Goal: Information Seeking & Learning: Learn about a topic

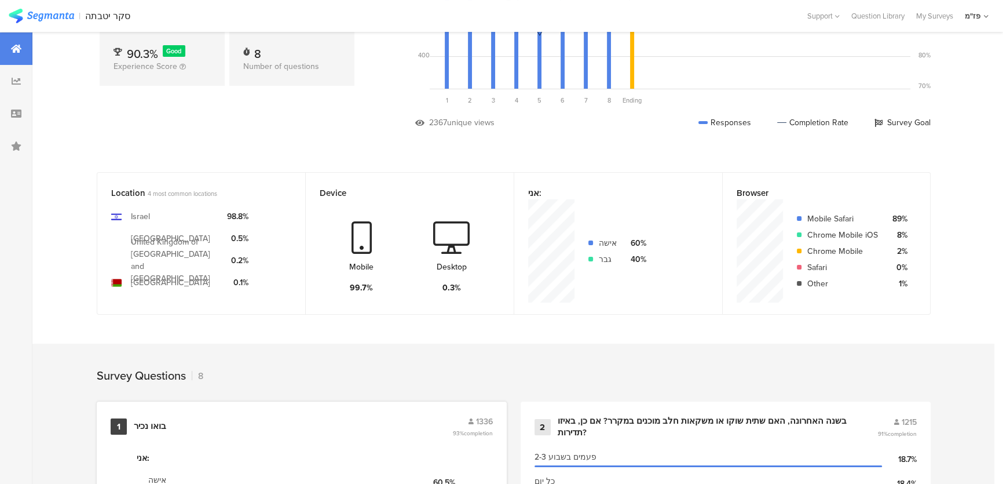
scroll to position [210, 0]
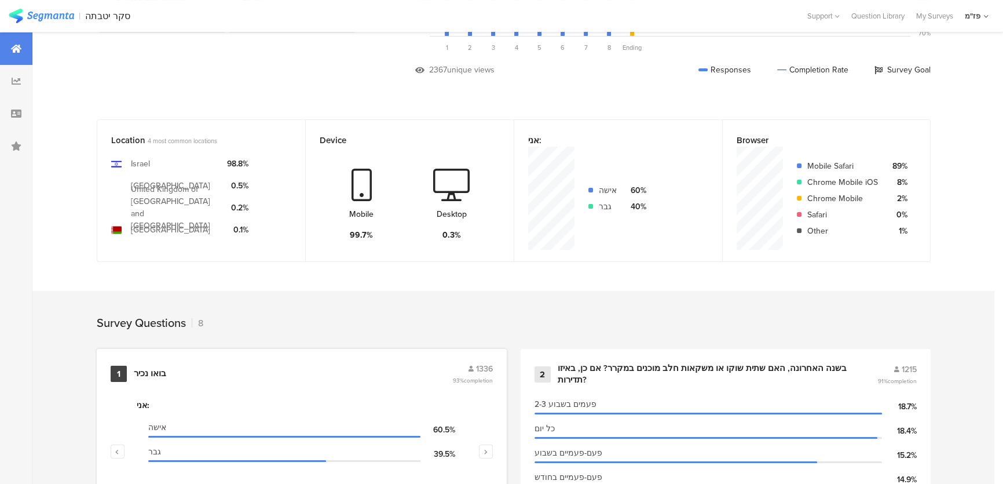
click at [386, 377] on div "1 בואו נכיר 1336 93% completion" at bounding box center [302, 374] width 382 height 22
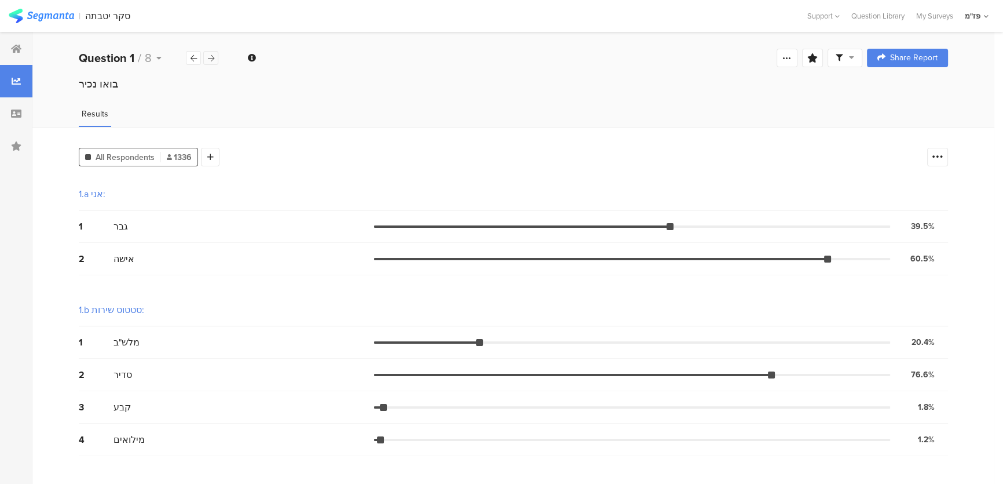
click at [209, 62] on div at bounding box center [210, 58] width 15 height 14
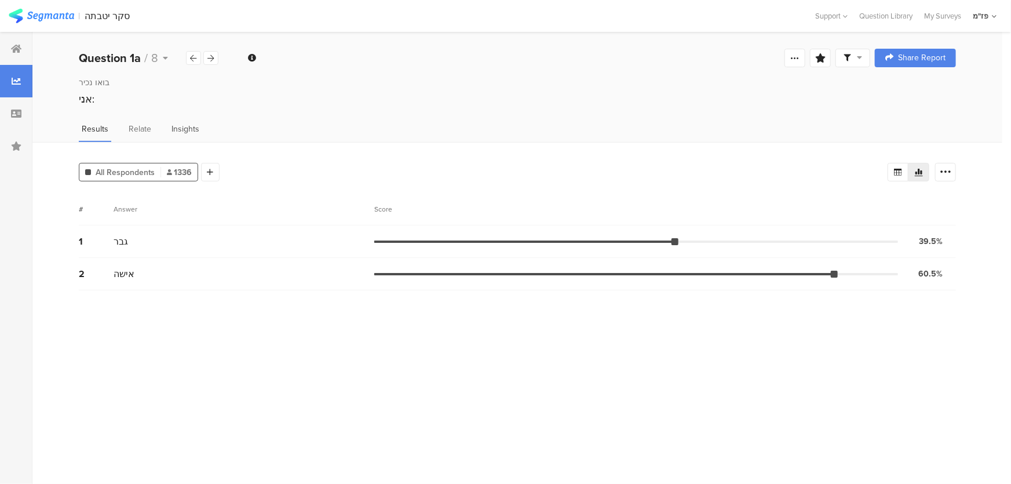
click at [177, 127] on span "Insights" at bounding box center [185, 129] width 28 height 12
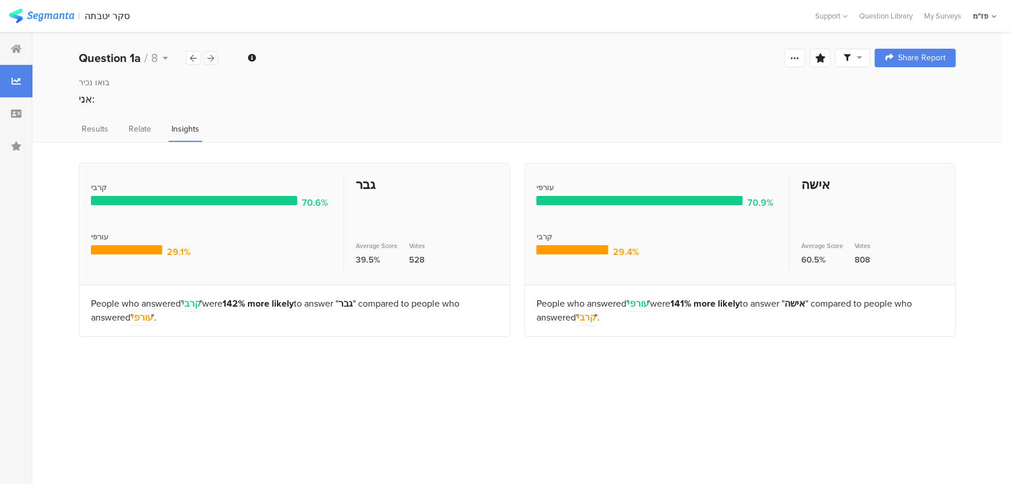
click at [211, 60] on icon at bounding box center [211, 58] width 6 height 8
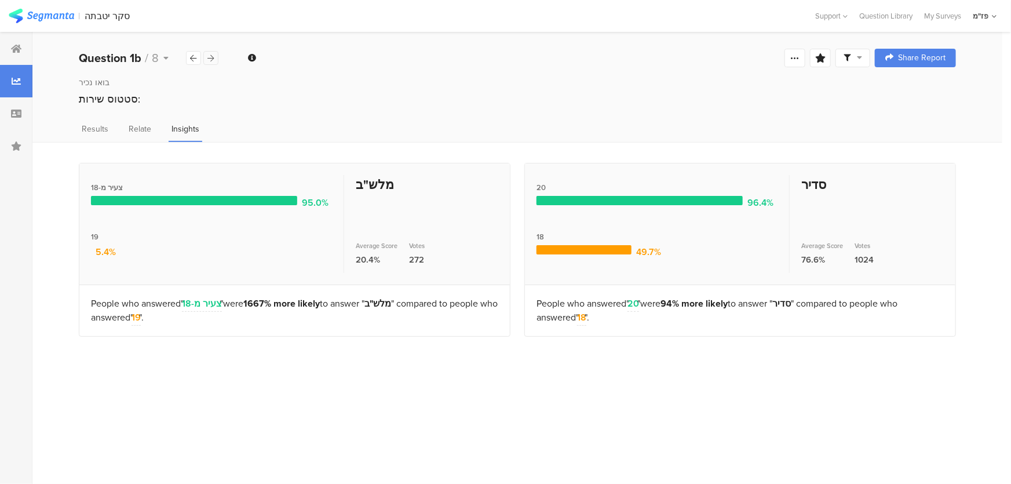
click at [211, 60] on icon at bounding box center [211, 58] width 6 height 8
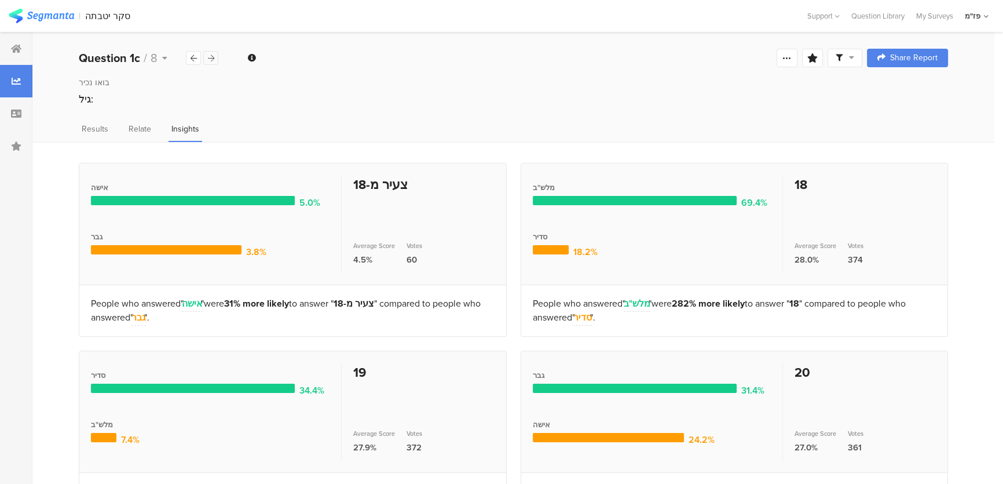
click at [211, 60] on icon at bounding box center [211, 58] width 6 height 8
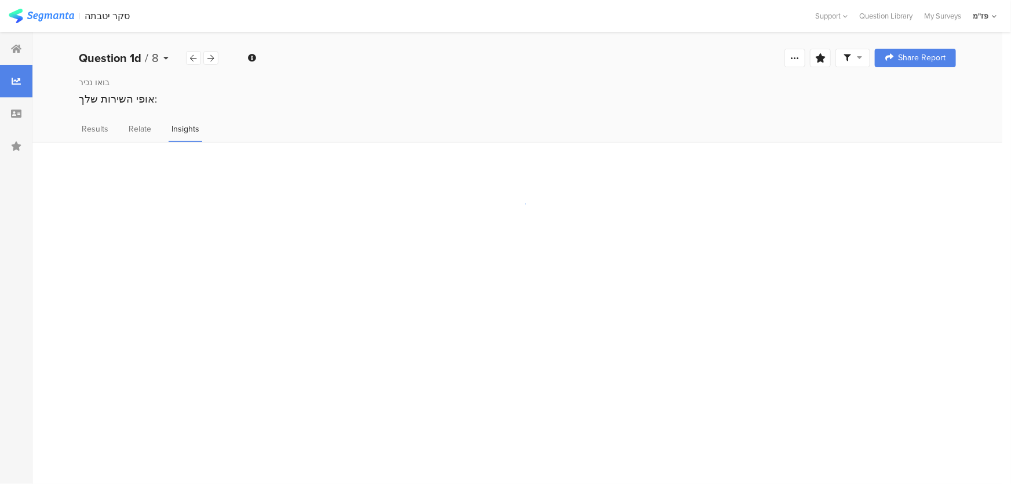
click at [181, 60] on div "Question 1d / 8" at bounding box center [132, 57] width 107 height 17
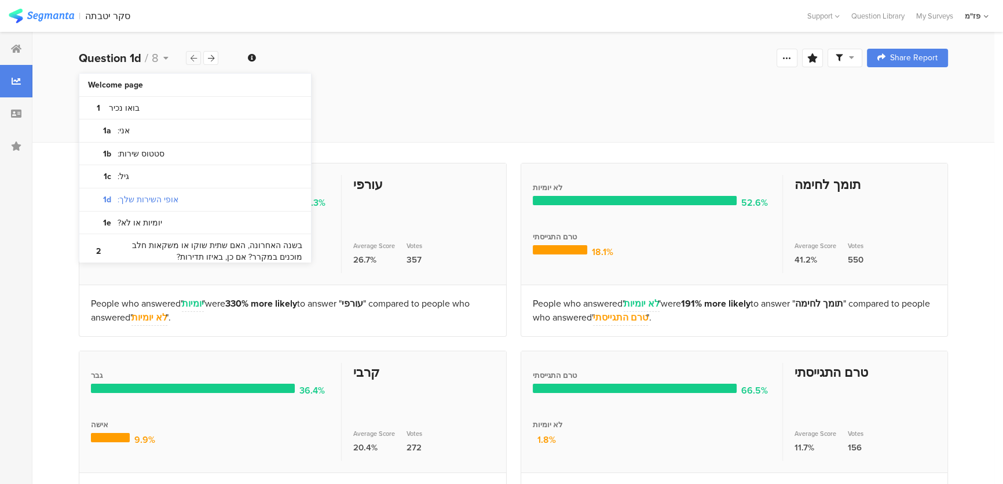
click at [191, 56] on icon at bounding box center [194, 58] width 6 height 8
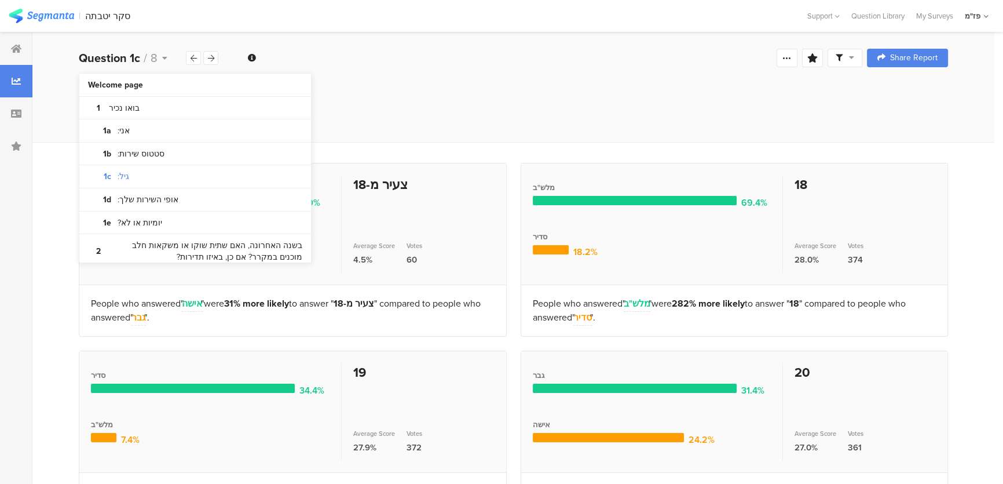
click at [423, 97] on div "גיל:" at bounding box center [513, 99] width 869 height 15
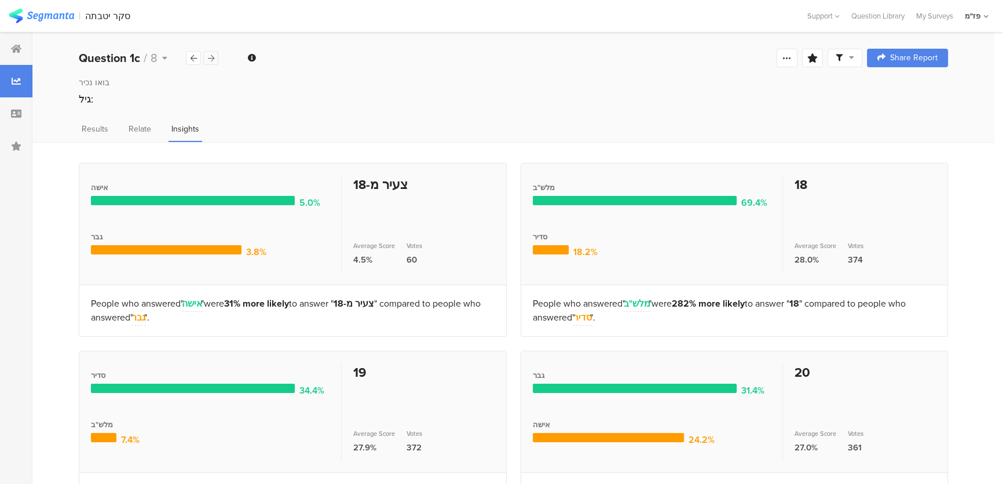
click at [213, 63] on div at bounding box center [210, 58] width 15 height 14
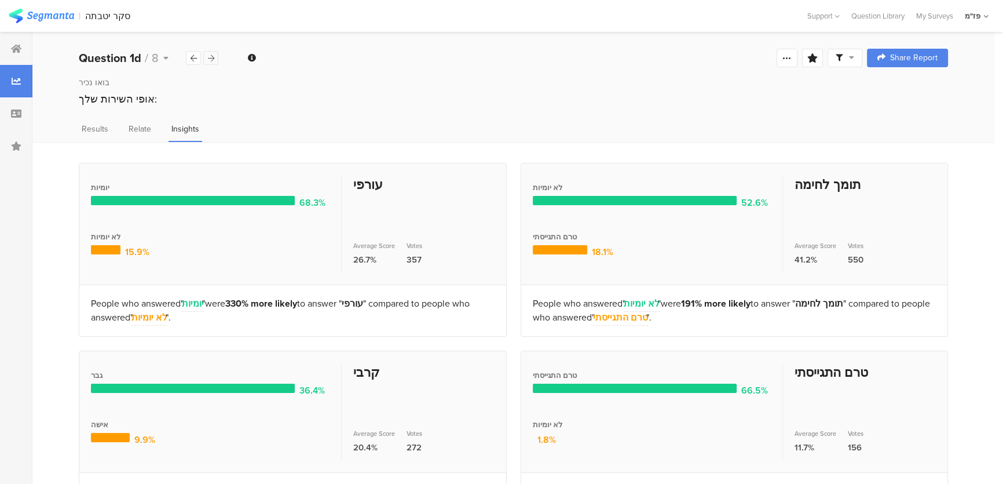
click at [211, 61] on div at bounding box center [210, 58] width 15 height 14
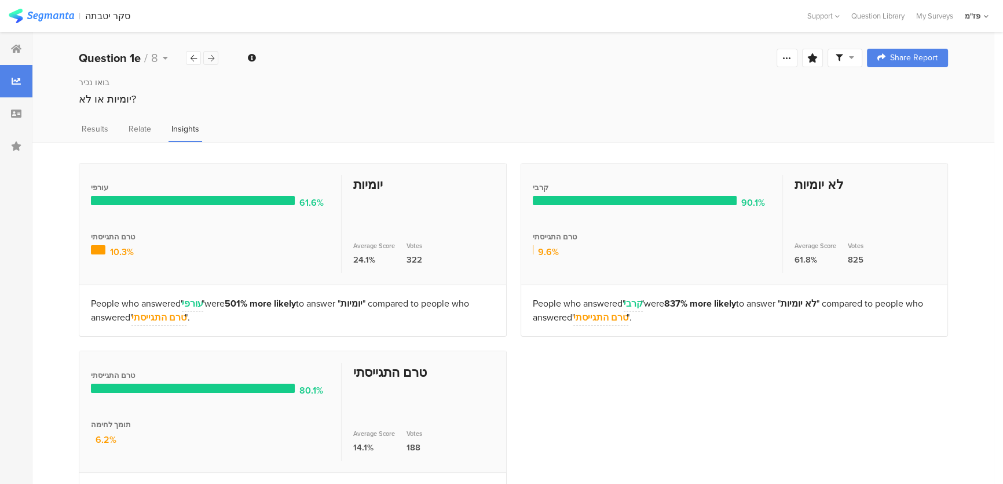
click at [211, 60] on icon at bounding box center [211, 58] width 6 height 8
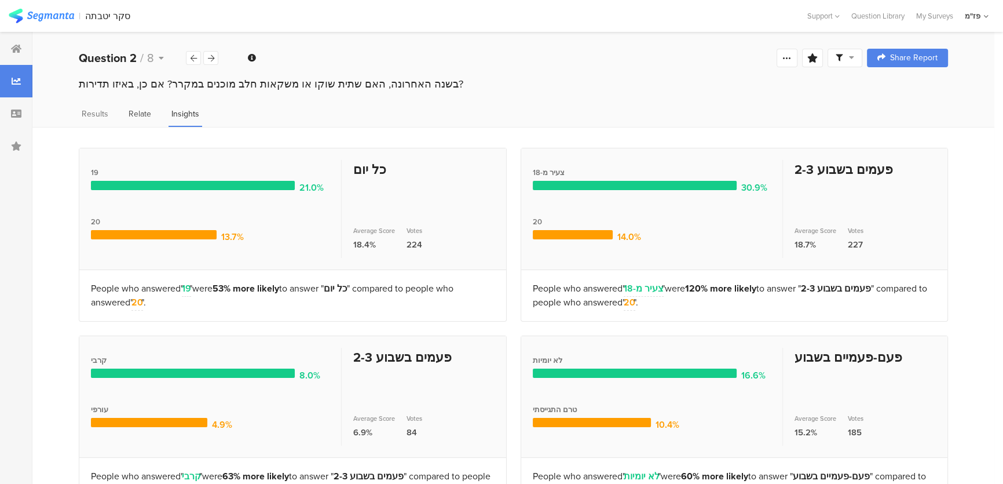
click at [129, 112] on span "Relate" at bounding box center [140, 114] width 23 height 12
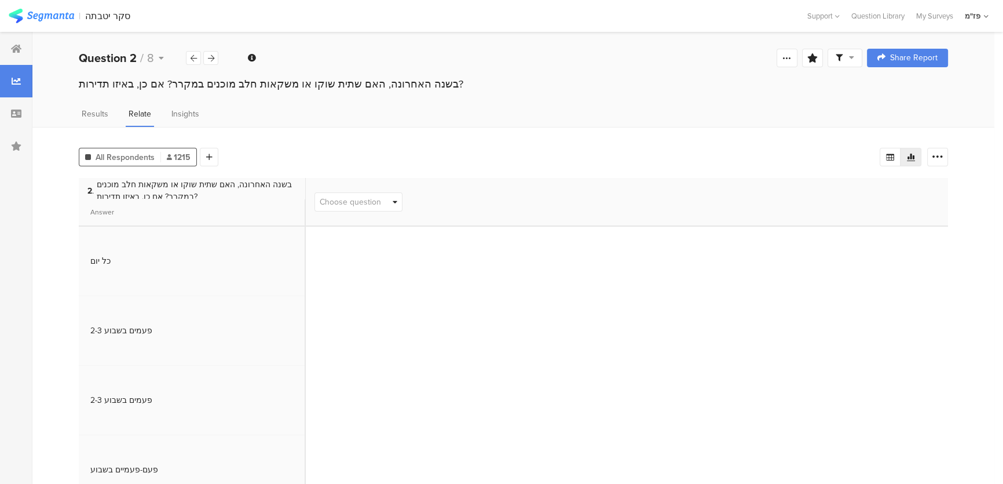
click at [381, 202] on span "Choose question" at bounding box center [350, 202] width 61 height 12
click at [253, 251] on span "סטטוס שירות:" at bounding box center [245, 252] width 47 height 12
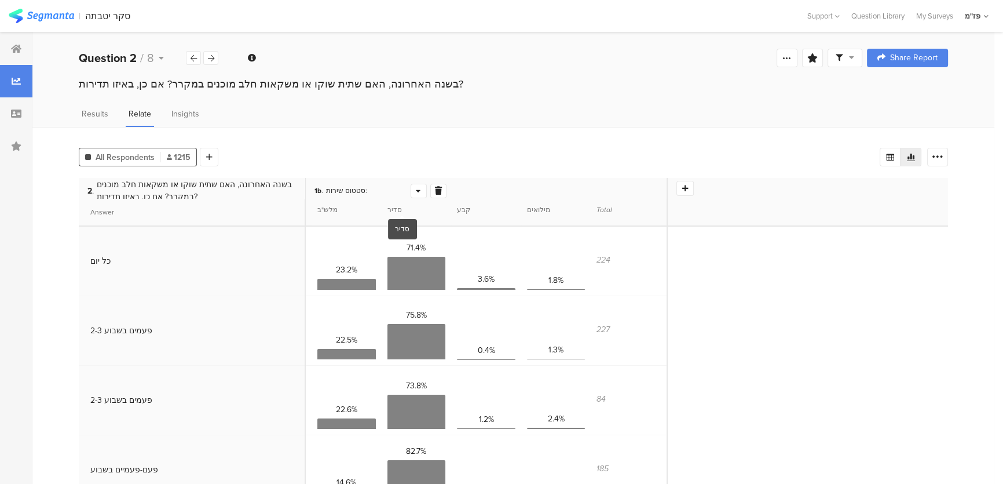
click at [361, 187] on span "סטטוס שירות:" at bounding box center [346, 190] width 41 height 10
click at [425, 187] on div at bounding box center [418, 190] width 15 height 13
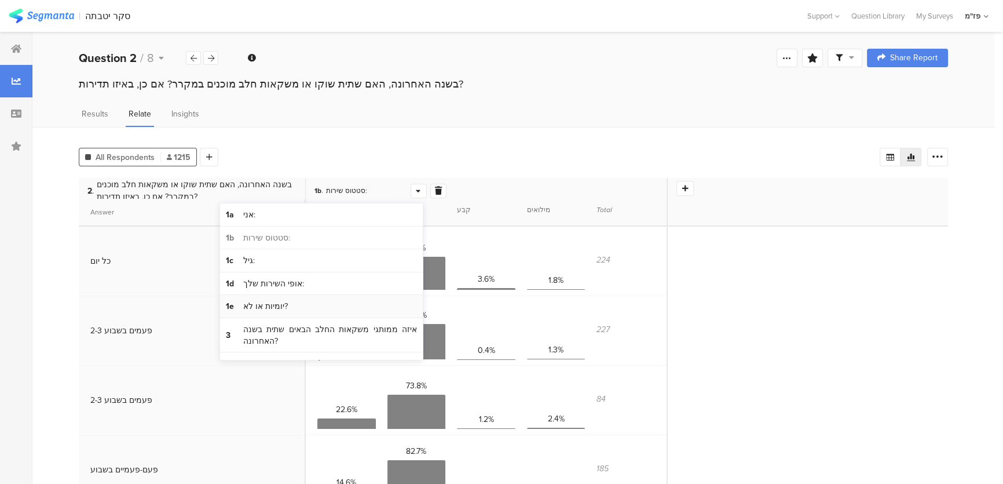
click at [296, 305] on span "1e יומיות או לא?" at bounding box center [321, 306] width 203 height 23
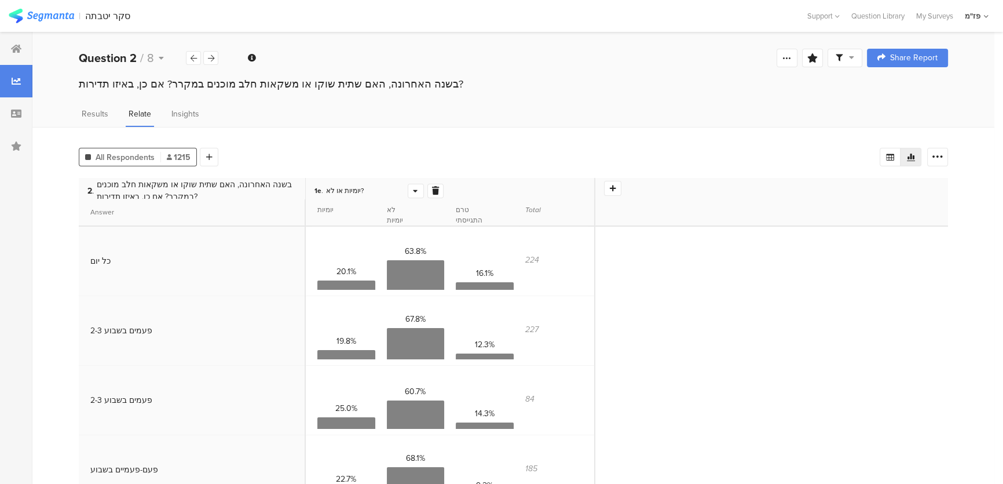
click at [503, 156] on div "All Respondents 1215 Add Segment" at bounding box center [479, 154] width 801 height 23
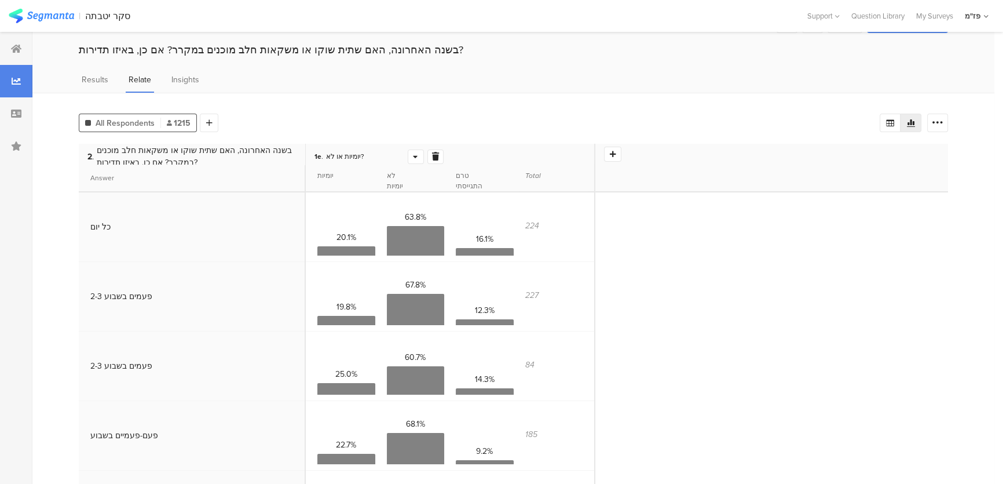
scroll to position [52, 0]
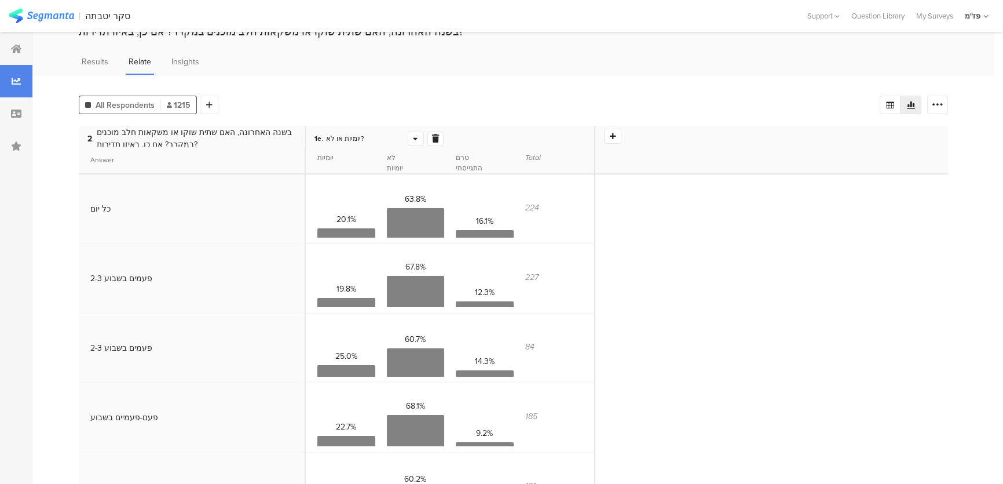
click at [210, 138] on span "בשנה האחרונה, האם שתית שוקו או משקאות חלב מוכנים במקרר? אם כן, באיזו תדירות?" at bounding box center [196, 138] width 199 height 24
click at [87, 58] on span "Results" at bounding box center [95, 62] width 27 height 12
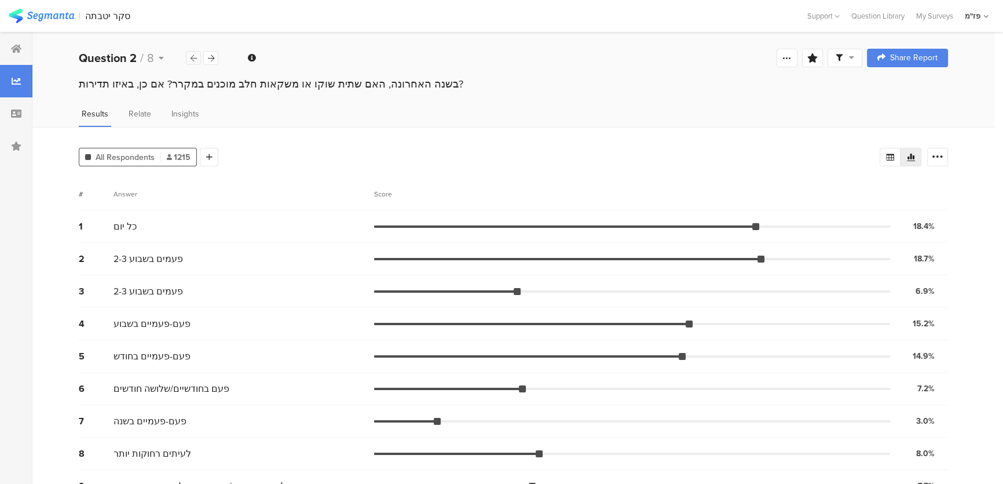
click at [192, 59] on icon at bounding box center [194, 58] width 6 height 8
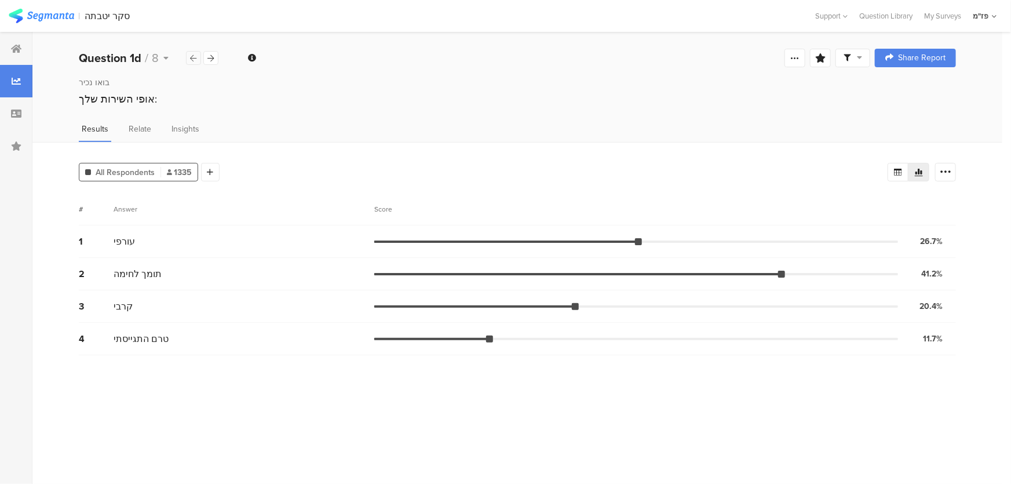
click at [192, 59] on icon at bounding box center [194, 58] width 6 height 8
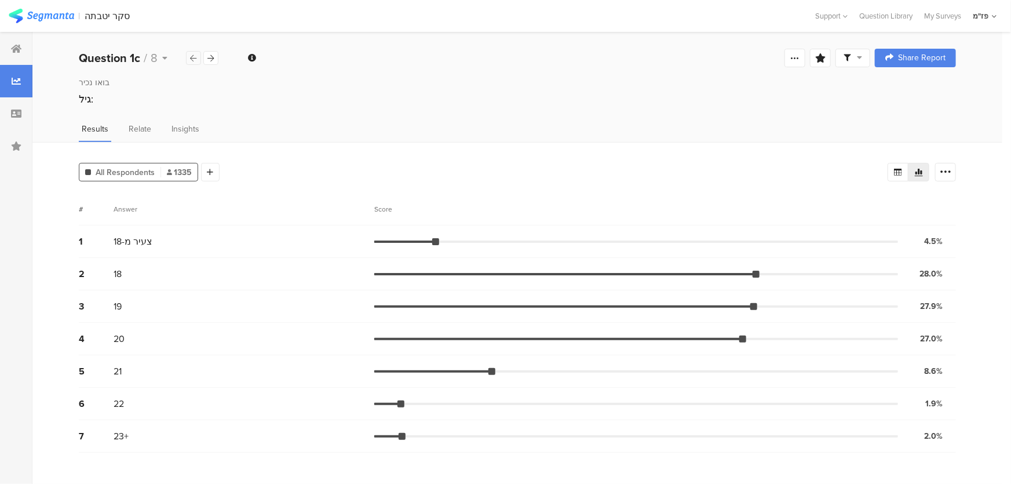
click at [192, 59] on icon at bounding box center [194, 58] width 6 height 8
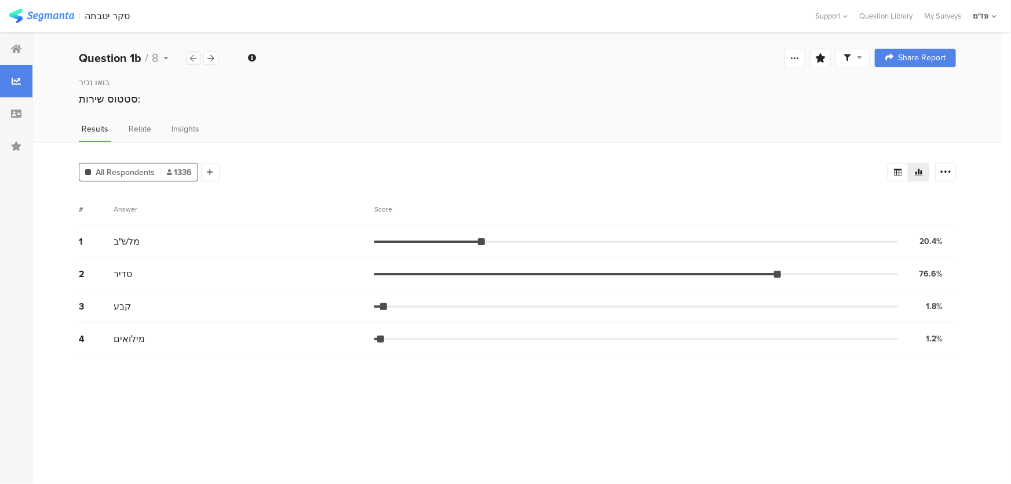
click at [192, 59] on icon at bounding box center [194, 58] width 6 height 8
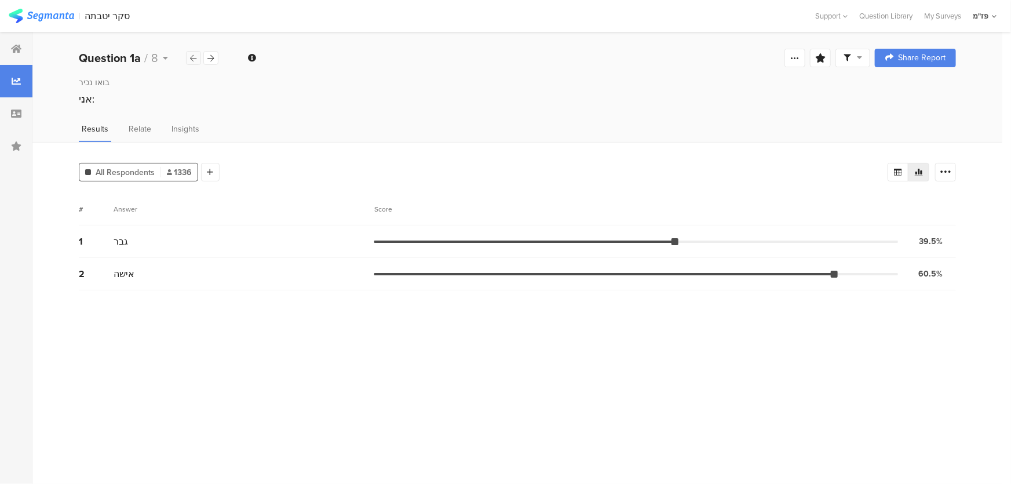
click at [192, 59] on icon at bounding box center [194, 58] width 6 height 8
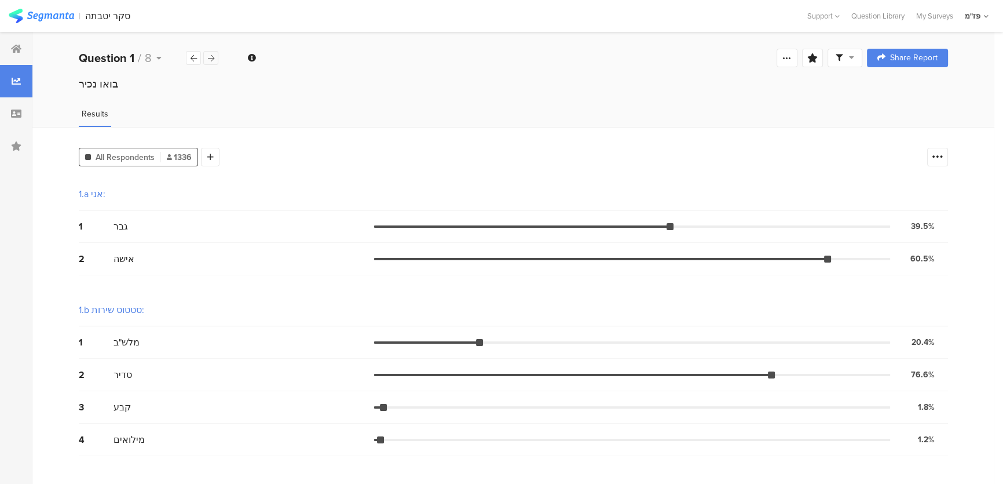
click at [208, 57] on icon at bounding box center [211, 58] width 6 height 8
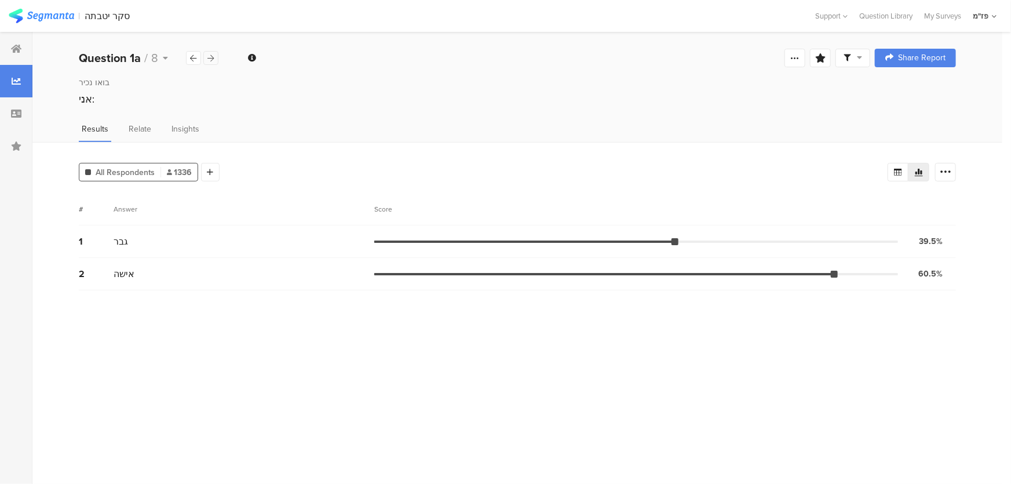
click at [208, 57] on icon at bounding box center [211, 58] width 6 height 8
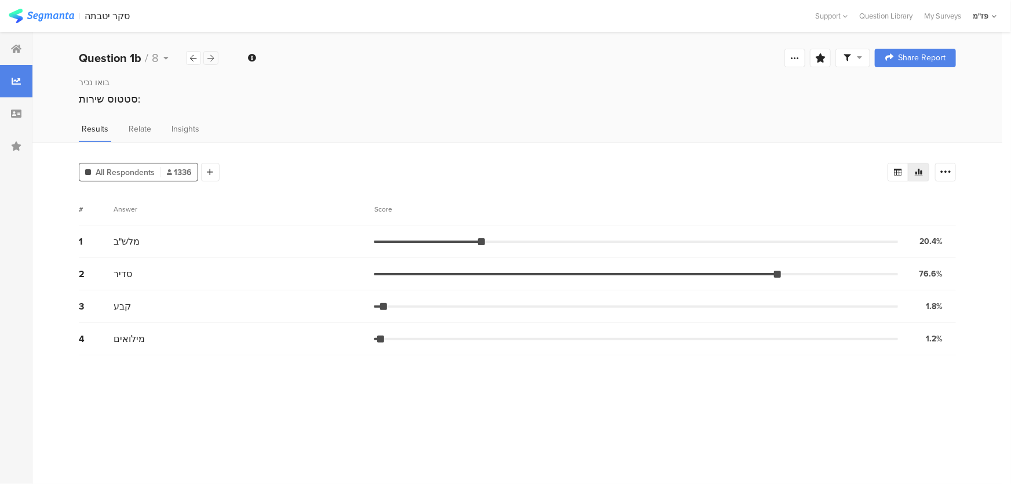
click at [206, 61] on div at bounding box center [210, 58] width 15 height 14
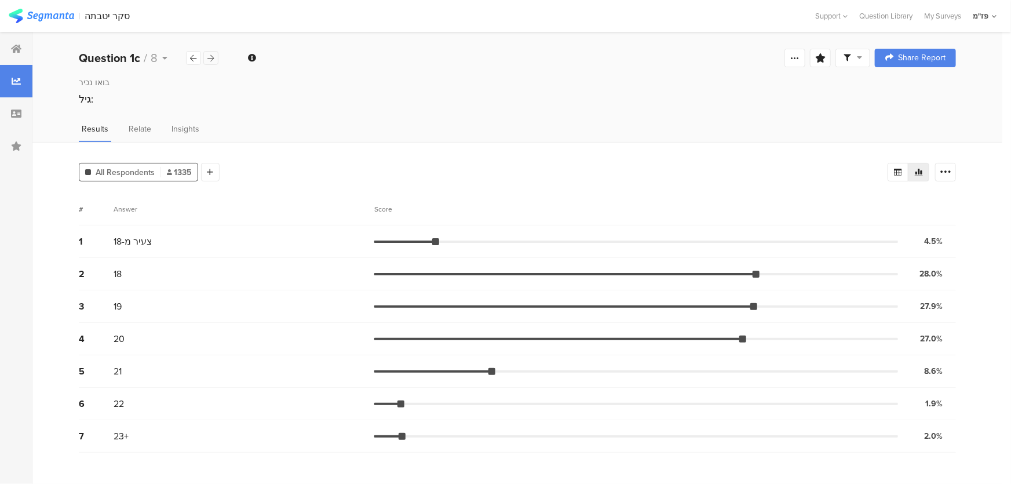
click at [206, 61] on div at bounding box center [210, 58] width 15 height 14
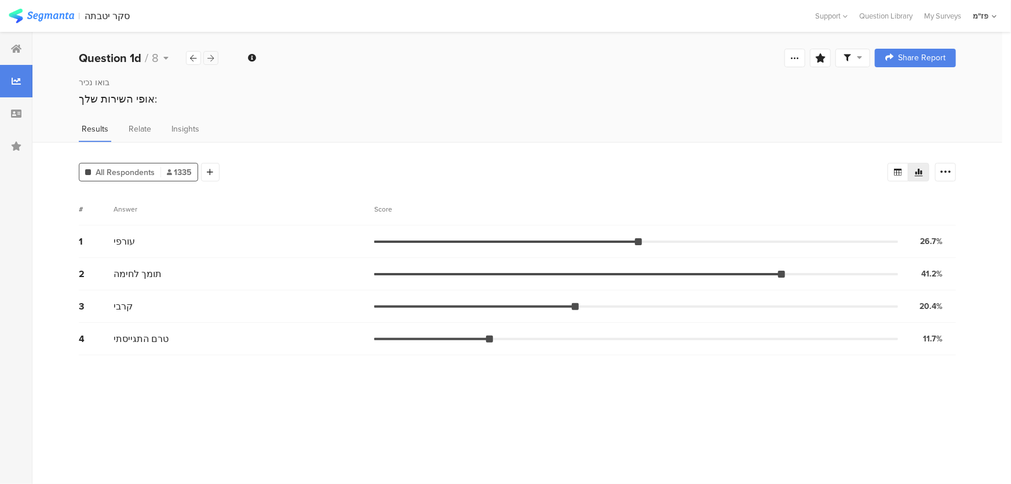
click at [206, 61] on div at bounding box center [210, 58] width 15 height 14
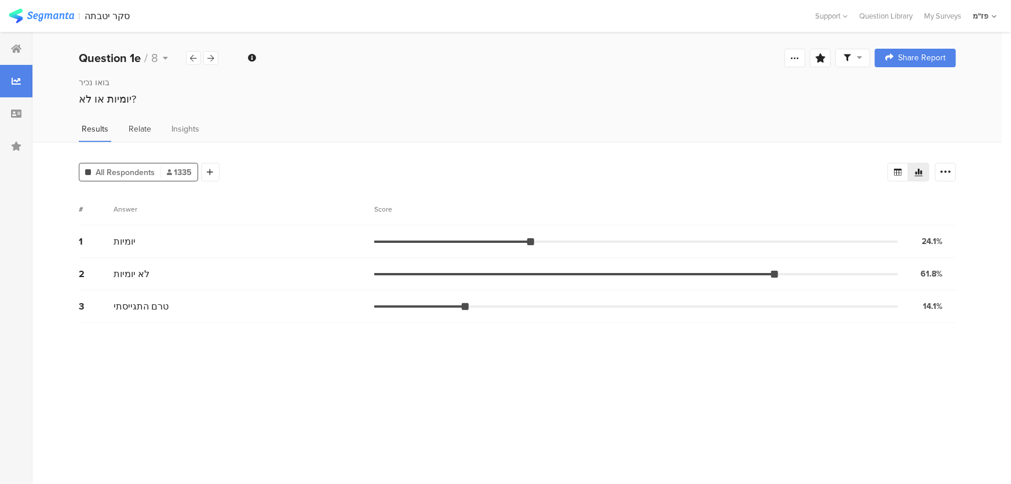
click at [146, 125] on span "Relate" at bounding box center [140, 129] width 23 height 12
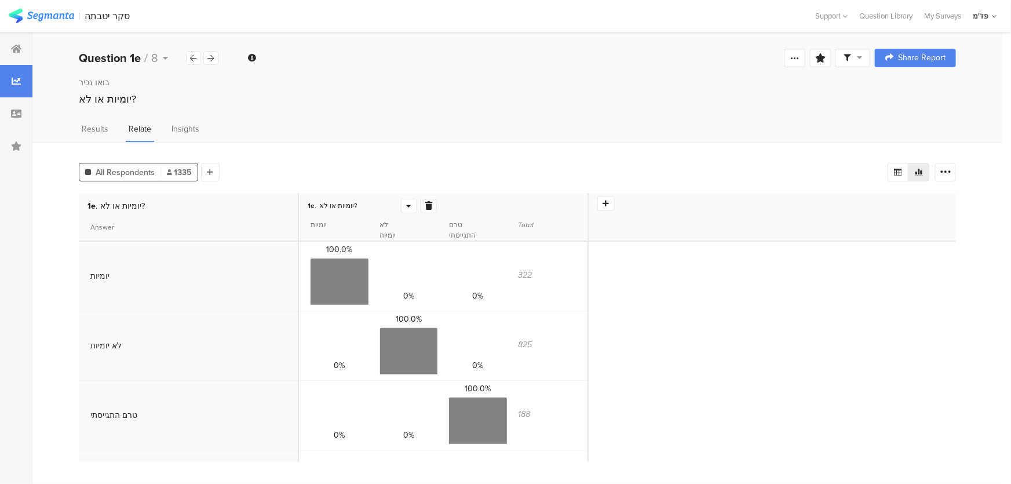
click at [406, 203] on icon at bounding box center [408, 206] width 5 height 8
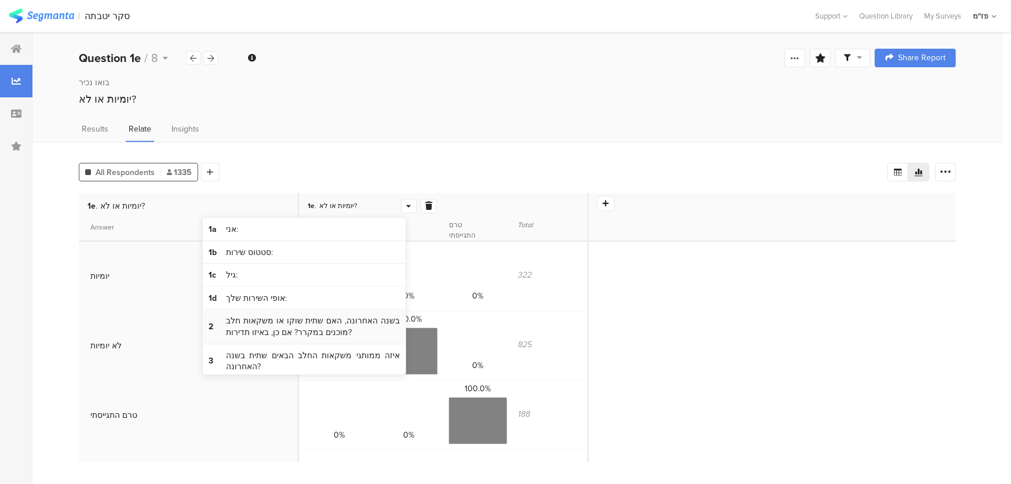
click at [284, 327] on span "בשנה האחרונה, האם שתית שוקו או משקאות חלב מוכנים במקרר? אם כן, באיזו תדירות?" at bounding box center [313, 326] width 174 height 23
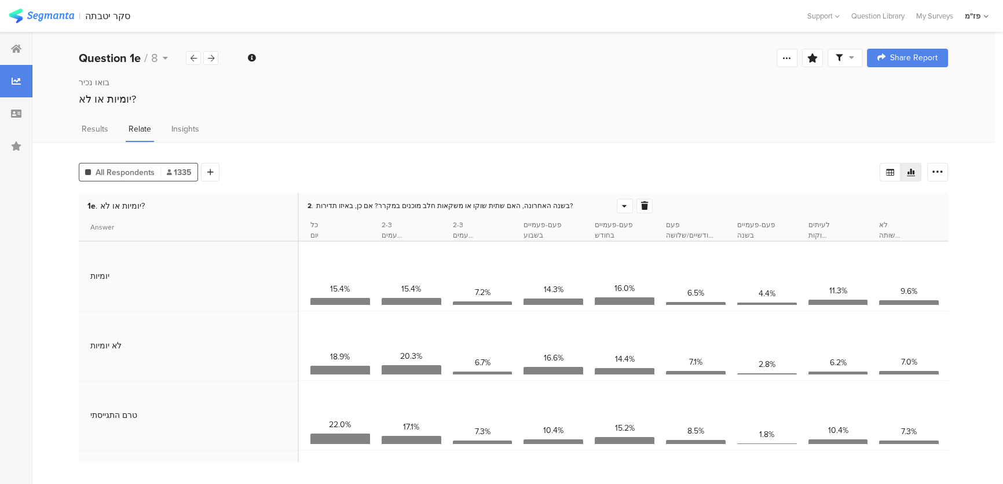
scroll to position [3, 0]
drag, startPoint x: 463, startPoint y: 202, endPoint x: 334, endPoint y: 191, distance: 129.6
click at [334, 193] on div "2 . בשנה האחרונה, האם שתית שוקו או משקאות חלב מוכנים במקרר? אם כן, באיזו תדירות?" at bounding box center [660, 203] width 723 height 21
click at [407, 350] on div "20.3%" at bounding box center [411, 357] width 22 height 15
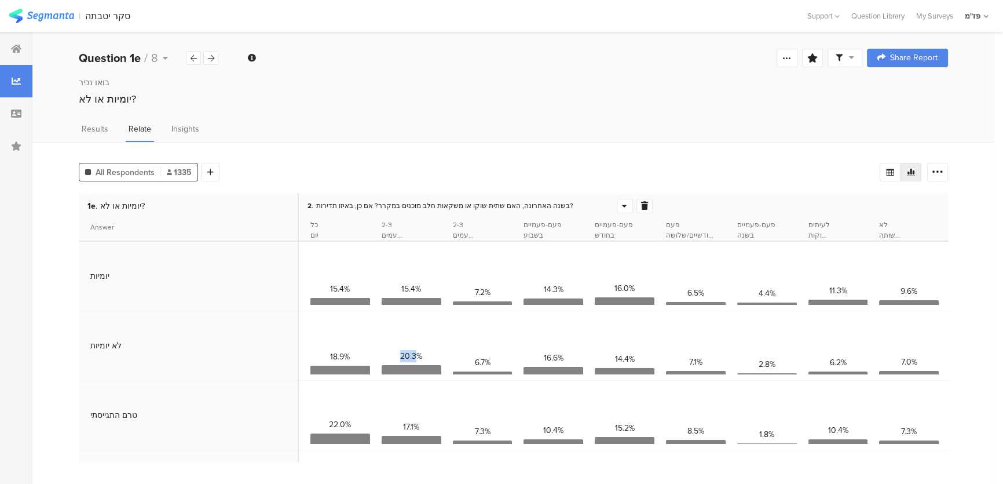
click at [407, 350] on div "20.3%" at bounding box center [411, 357] width 22 height 15
click at [345, 352] on div "18.9%" at bounding box center [340, 357] width 20 height 15
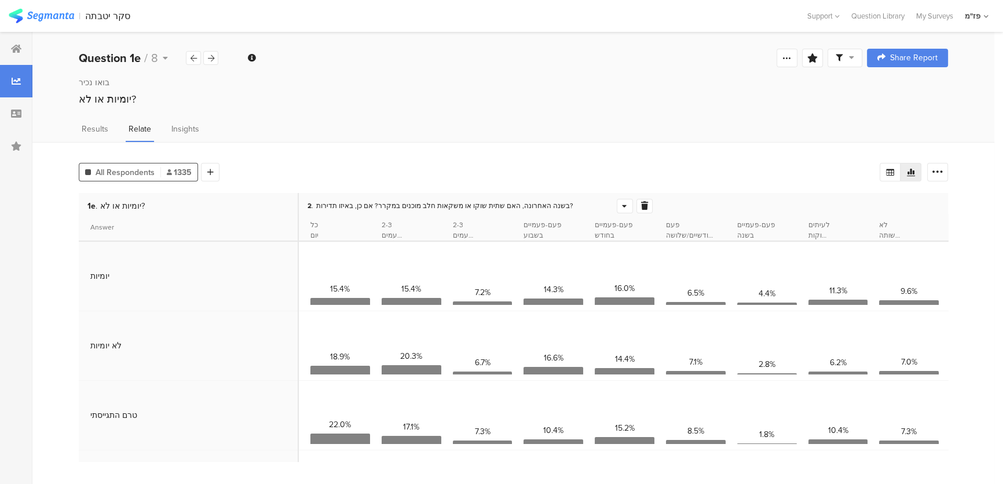
click at [405, 338] on section "20.3%" at bounding box center [412, 345] width 60 height 57
click at [215, 58] on div at bounding box center [210, 58] width 15 height 14
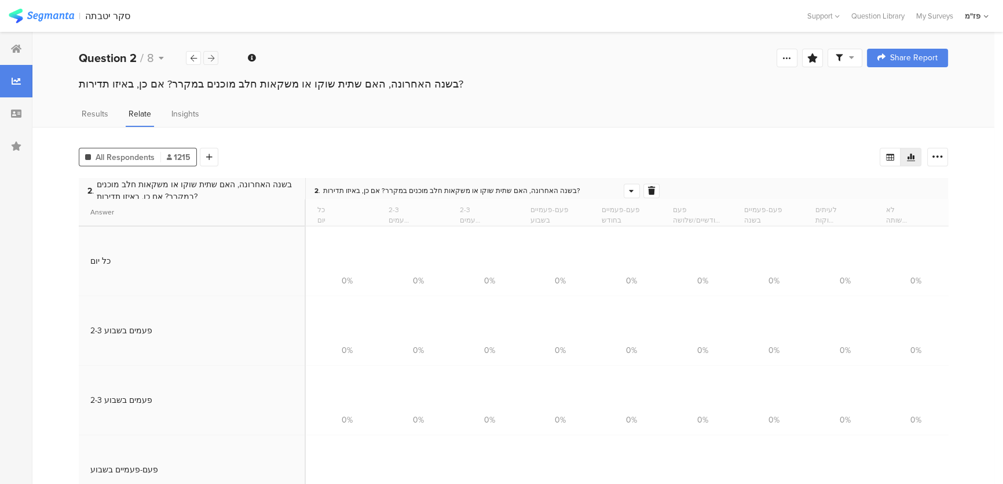
click at [213, 60] on icon at bounding box center [211, 58] width 6 height 8
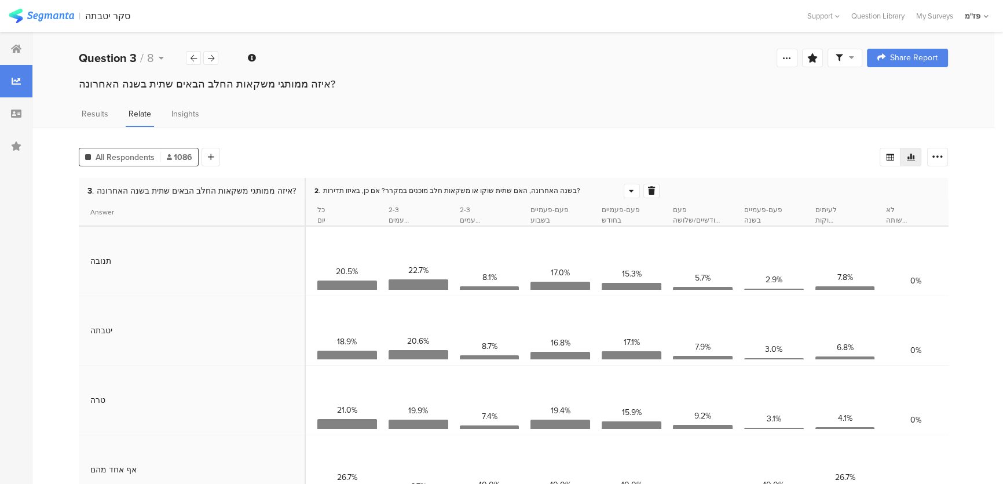
click at [644, 191] on div at bounding box center [652, 191] width 16 height 14
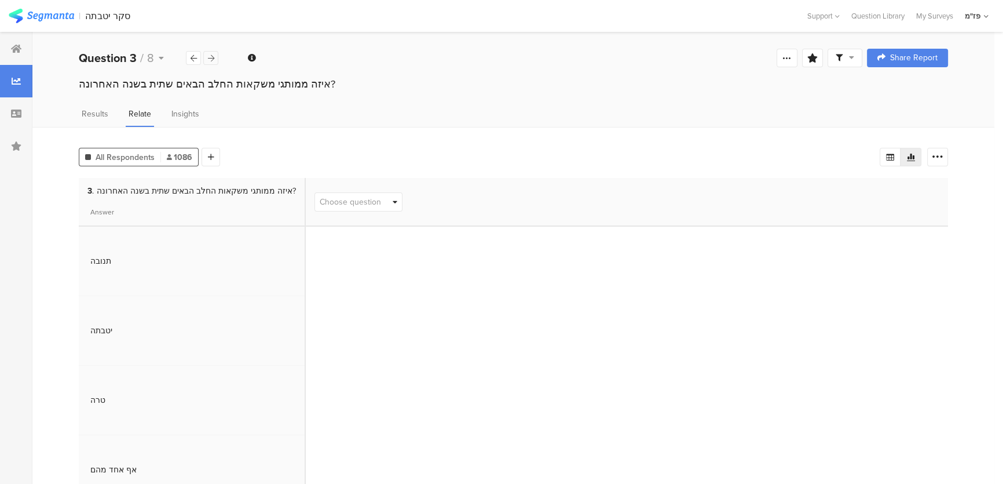
click at [214, 59] on div at bounding box center [210, 58] width 15 height 14
click at [213, 59] on icon at bounding box center [211, 58] width 6 height 8
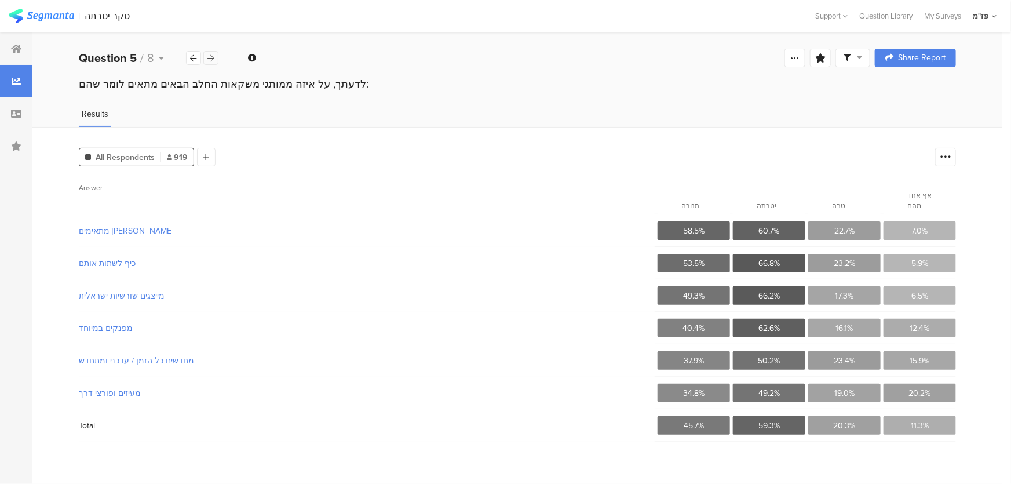
click at [213, 58] on icon at bounding box center [211, 58] width 6 height 8
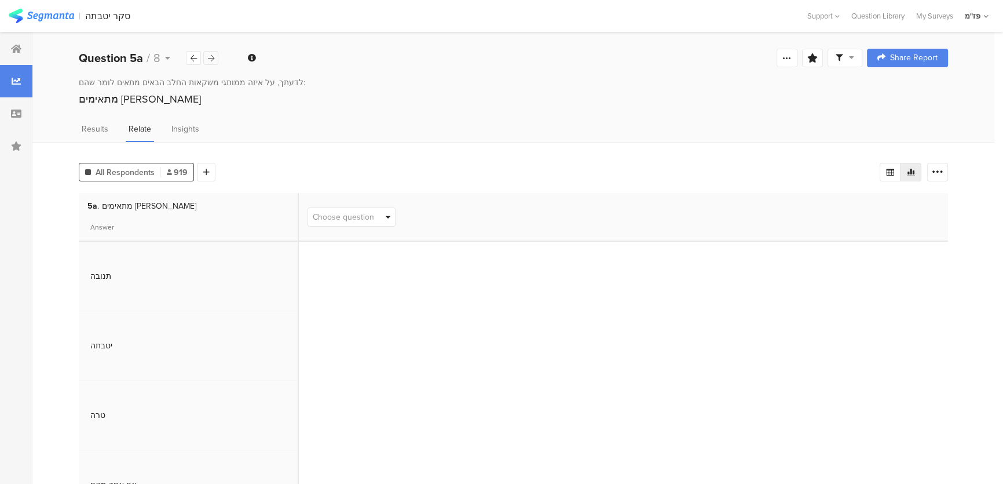
click at [213, 58] on icon at bounding box center [211, 58] width 6 height 8
click at [212, 59] on icon at bounding box center [211, 58] width 6 height 8
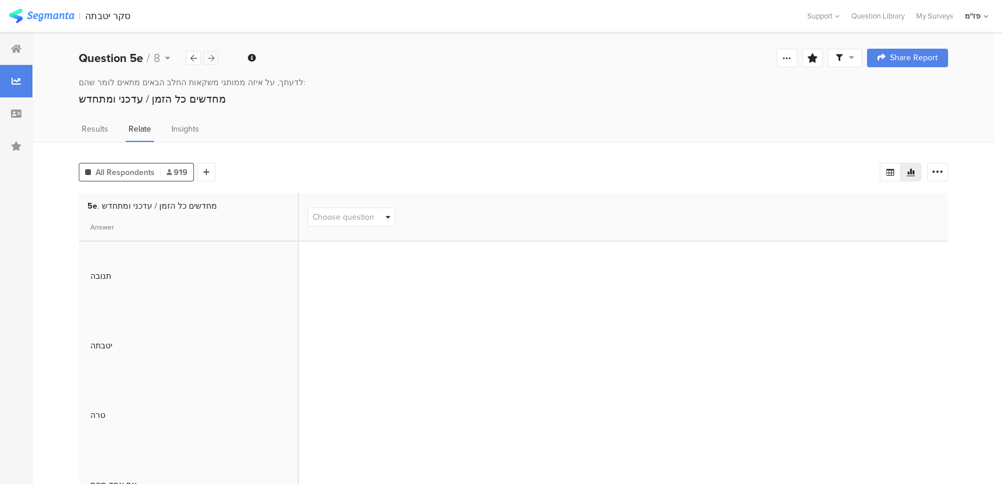
click at [212, 59] on icon at bounding box center [211, 58] width 6 height 8
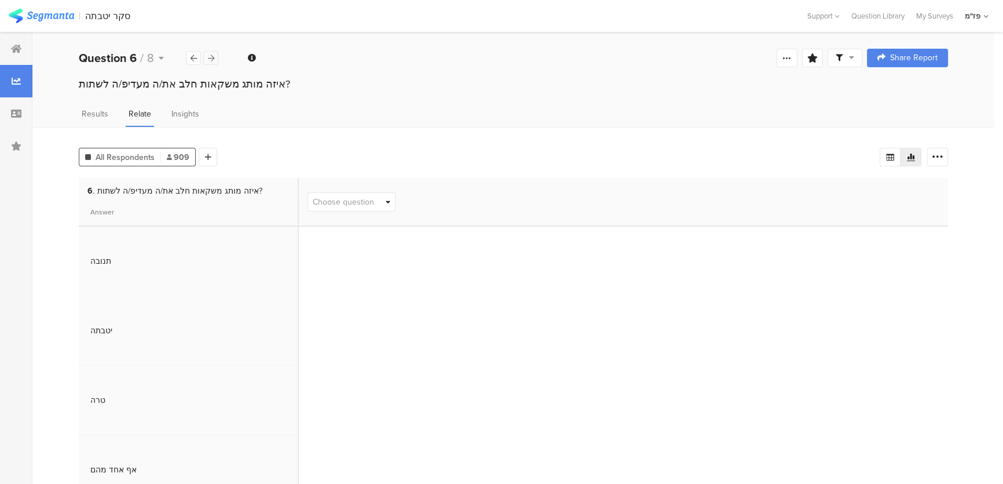
click at [212, 59] on icon at bounding box center [211, 58] width 6 height 8
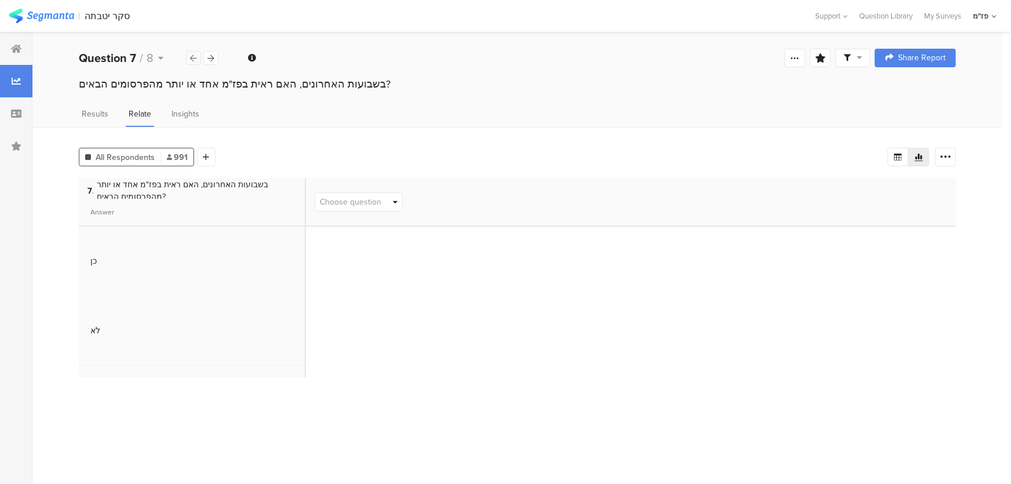
click at [195, 57] on icon at bounding box center [194, 58] width 6 height 8
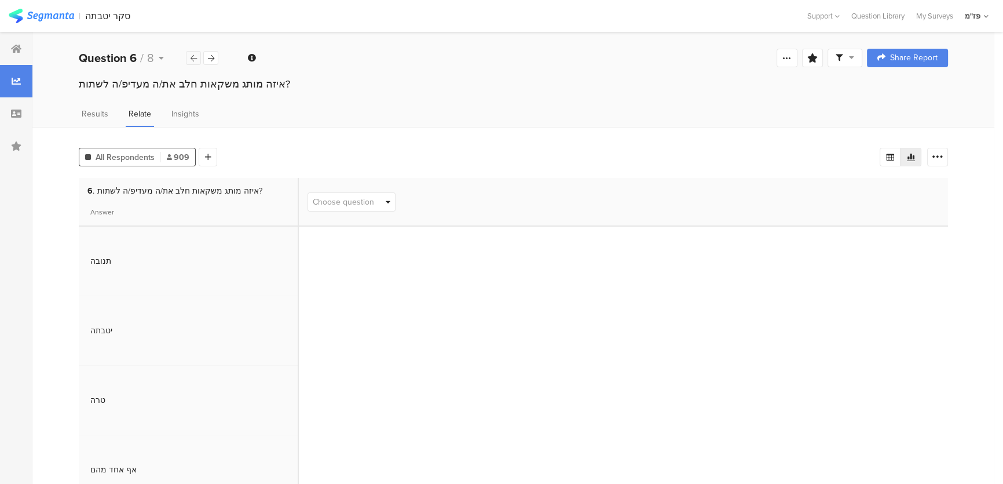
click at [195, 57] on icon at bounding box center [194, 58] width 6 height 8
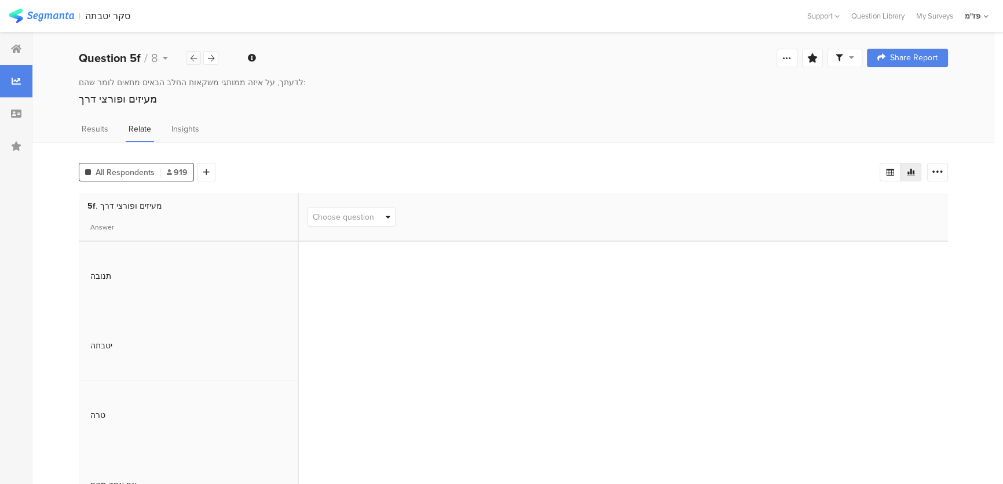
click at [196, 56] on icon at bounding box center [194, 58] width 6 height 8
click at [355, 220] on span "Choose question" at bounding box center [343, 217] width 61 height 12
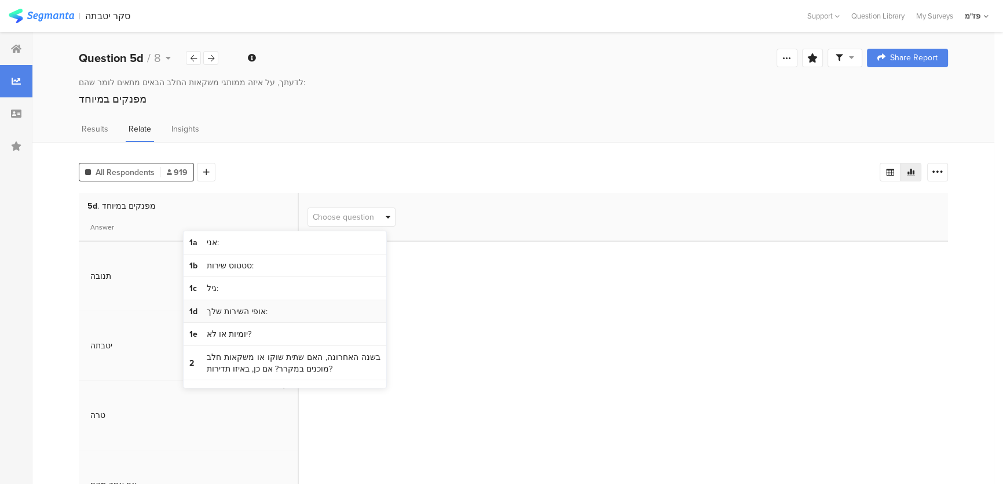
click at [243, 313] on span "אופי השירות שלך:" at bounding box center [237, 312] width 61 height 12
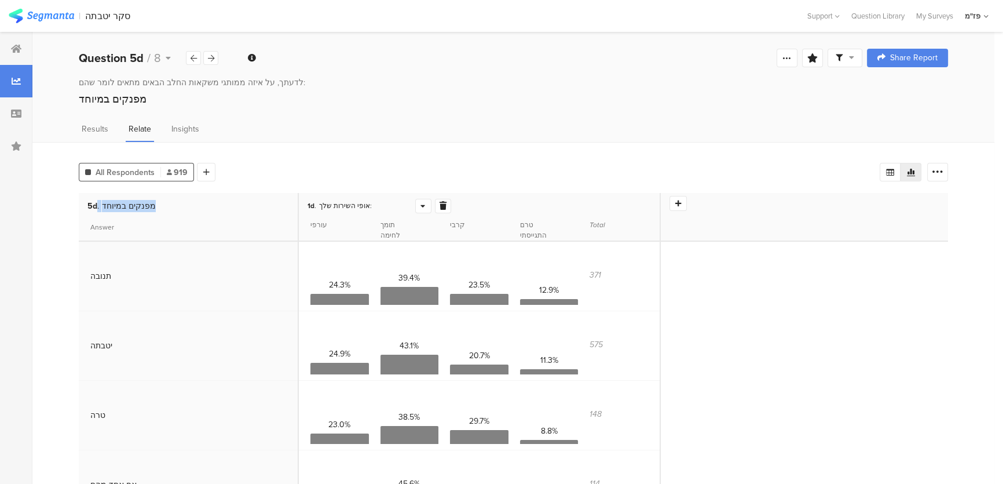
drag, startPoint x: 160, startPoint y: 204, endPoint x: 96, endPoint y: 207, distance: 64.9
click at [96, 207] on div "5d . מפנקים במיוחד" at bounding box center [188, 203] width 219 height 21
click at [96, 207] on span "5d ." at bounding box center [93, 206] width 12 height 12
click at [117, 207] on span "מפנקים במיוחד" at bounding box center [129, 206] width 54 height 12
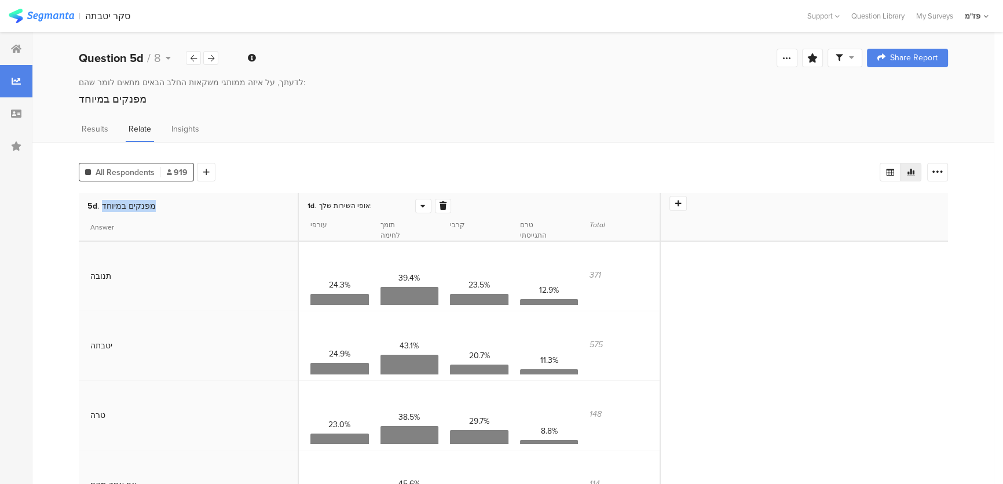
click at [117, 207] on span "מפנקים במיוחד" at bounding box center [129, 206] width 54 height 12
click at [196, 207] on div "5d . מפנקים במיוחד" at bounding box center [188, 203] width 219 height 21
click at [440, 202] on icon at bounding box center [443, 206] width 7 height 8
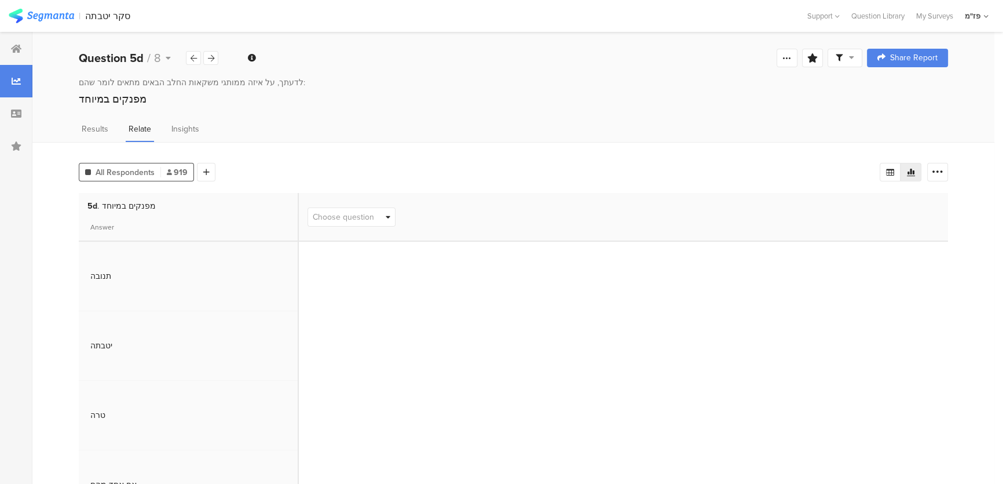
click at [138, 167] on span "All Respondents" at bounding box center [125, 172] width 59 height 12
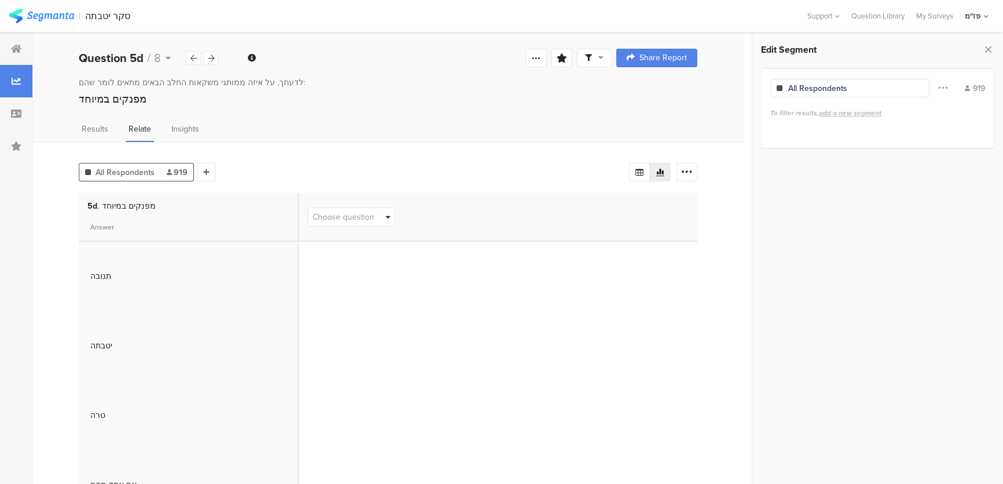
click at [134, 142] on div "All Respondents 919 Add Segment Vote count Export as Excel 5d . מפנקים במיוחד A…" at bounding box center [387, 347] width 711 height 410
click at [107, 125] on div "Results" at bounding box center [95, 132] width 32 height 19
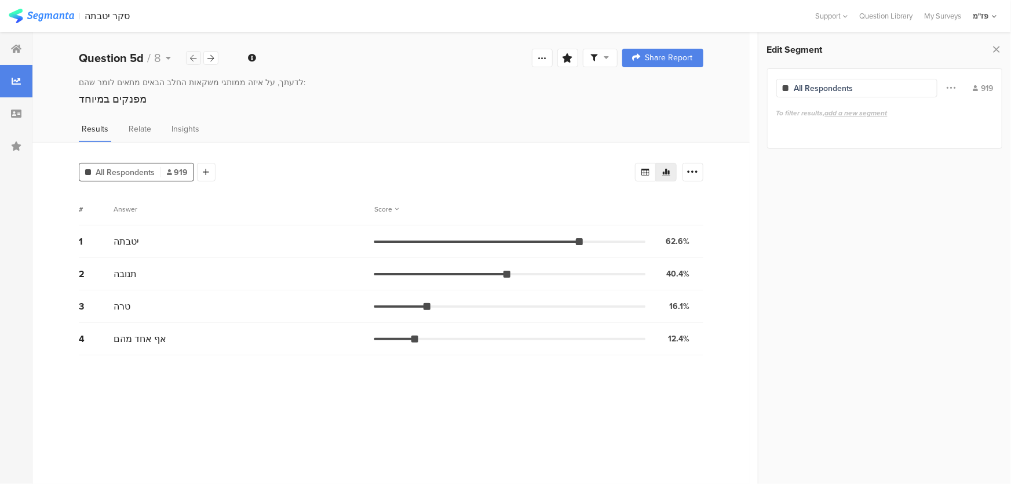
click at [189, 59] on div at bounding box center [193, 58] width 15 height 14
click at [151, 59] on div "Question 5c / 8" at bounding box center [132, 57] width 107 height 17
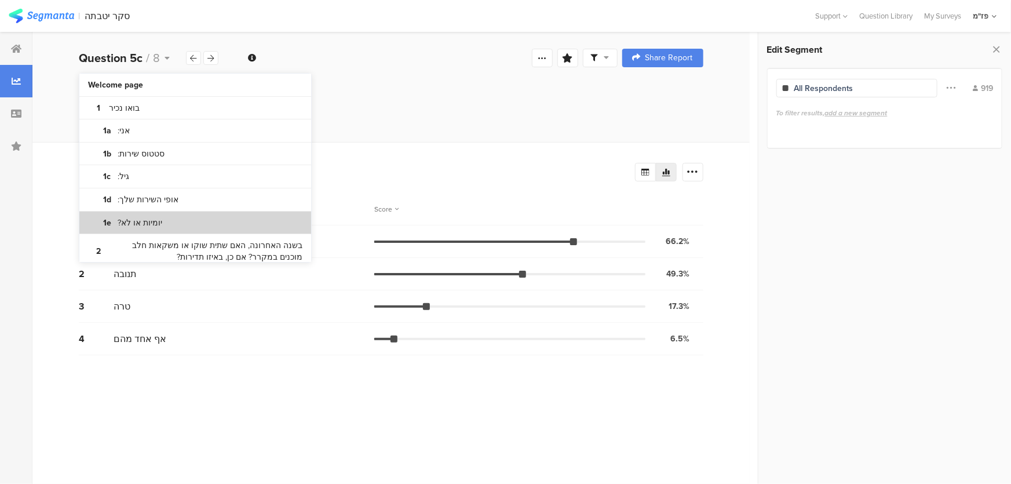
click at [137, 217] on bdi "יומיות או לא?" at bounding box center [140, 223] width 45 height 12
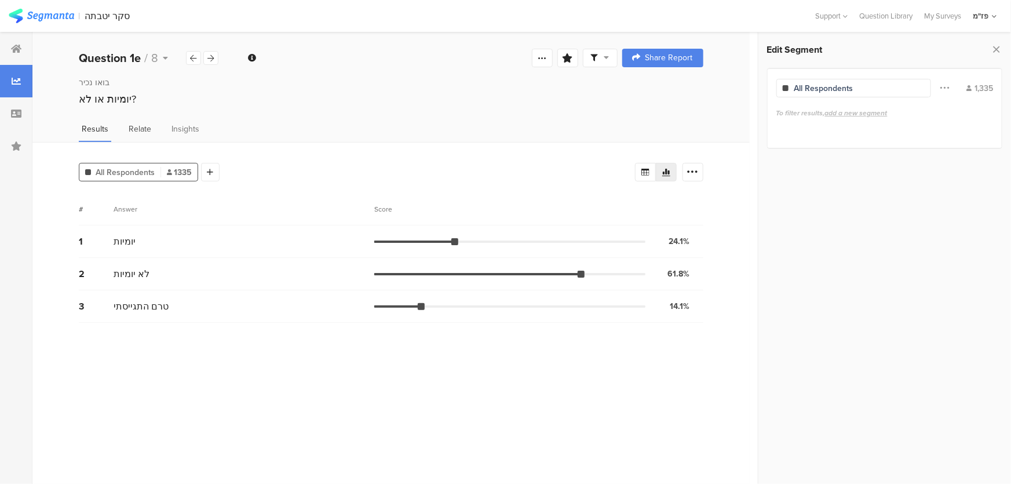
click at [134, 131] on span "Relate" at bounding box center [140, 129] width 23 height 12
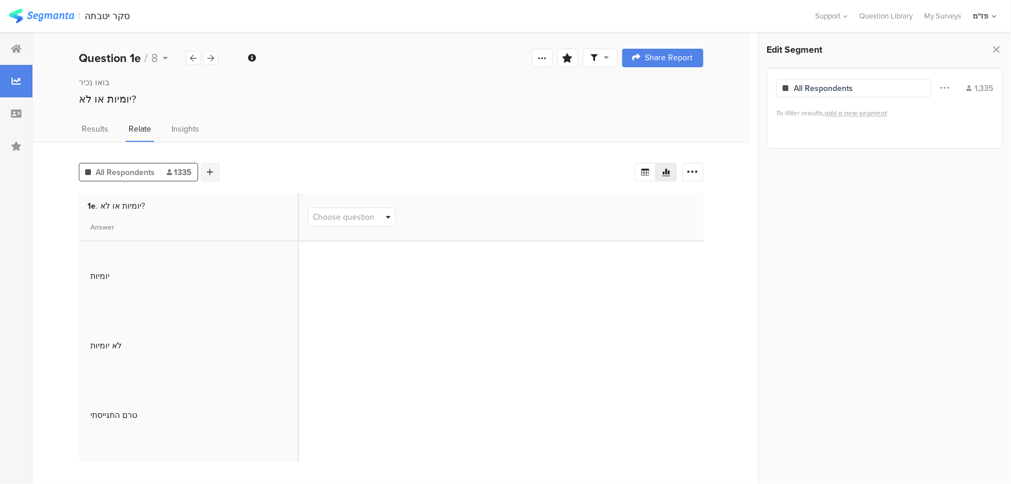
click at [206, 169] on div at bounding box center [210, 172] width 19 height 19
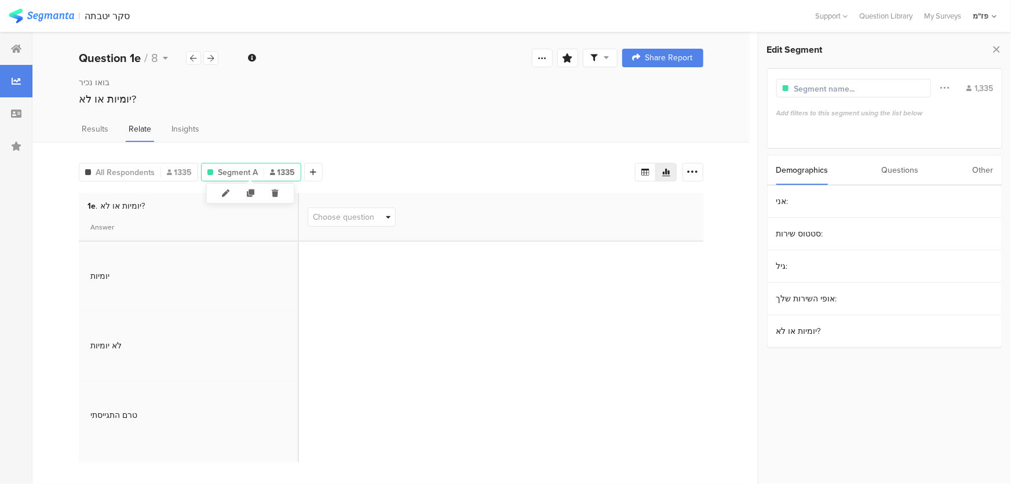
click at [287, 166] on span "1335" at bounding box center [282, 172] width 25 height 12
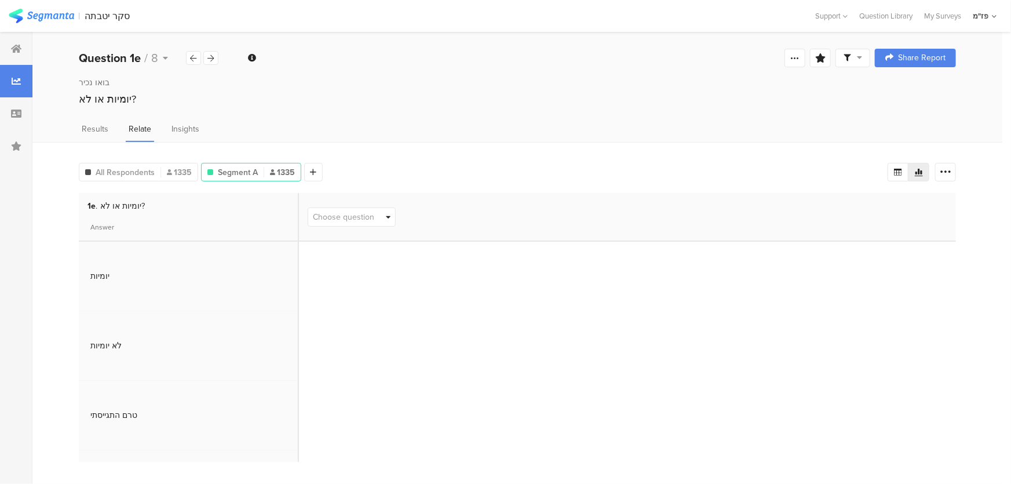
click at [280, 166] on span "1335" at bounding box center [282, 172] width 25 height 12
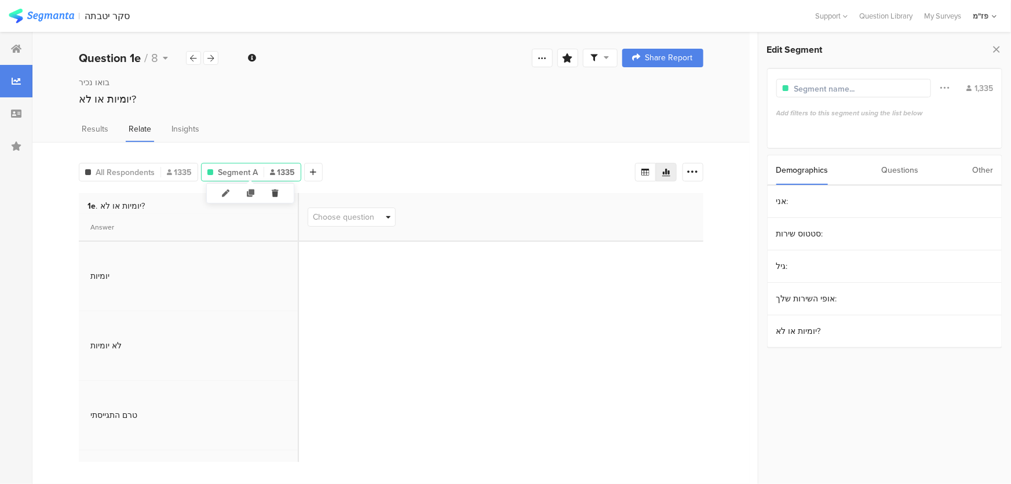
click at [271, 191] on icon at bounding box center [276, 193] width 24 height 19
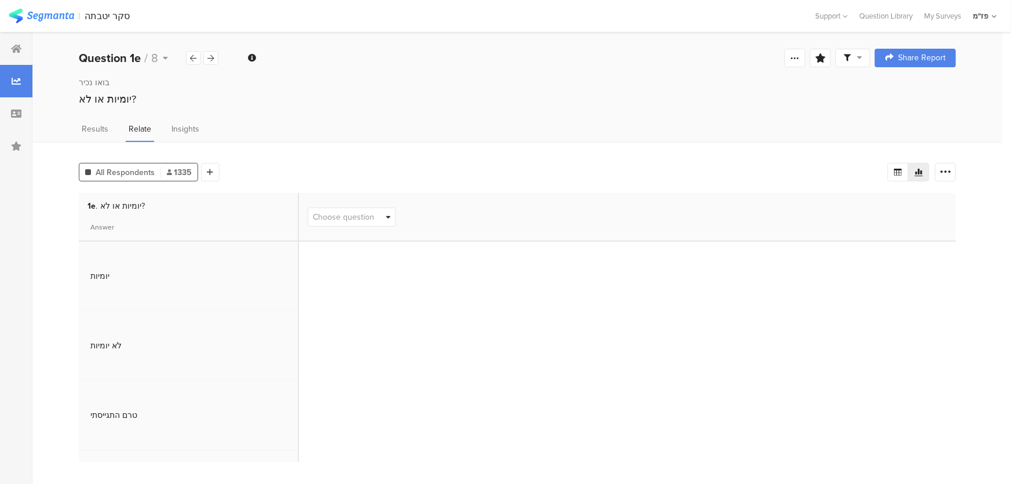
click at [365, 213] on span "Choose question" at bounding box center [343, 217] width 61 height 12
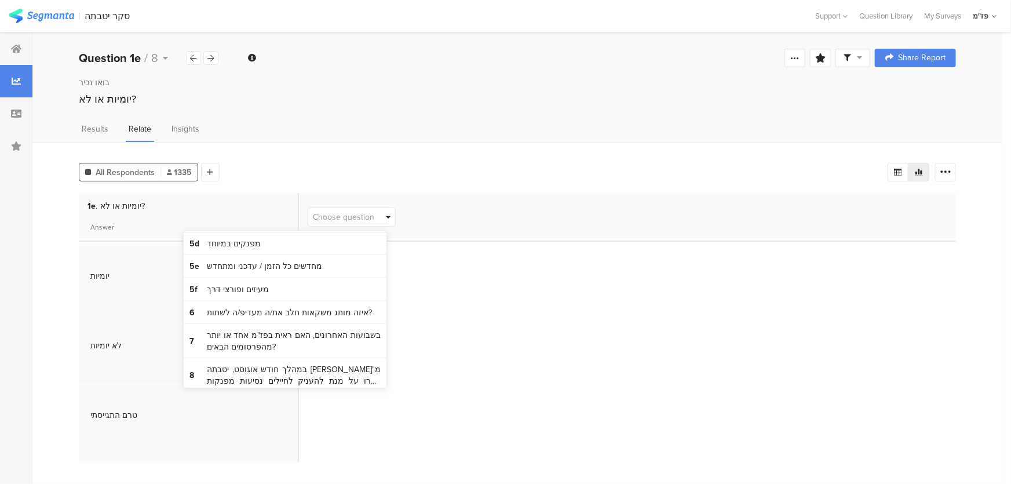
scroll to position [267, 0]
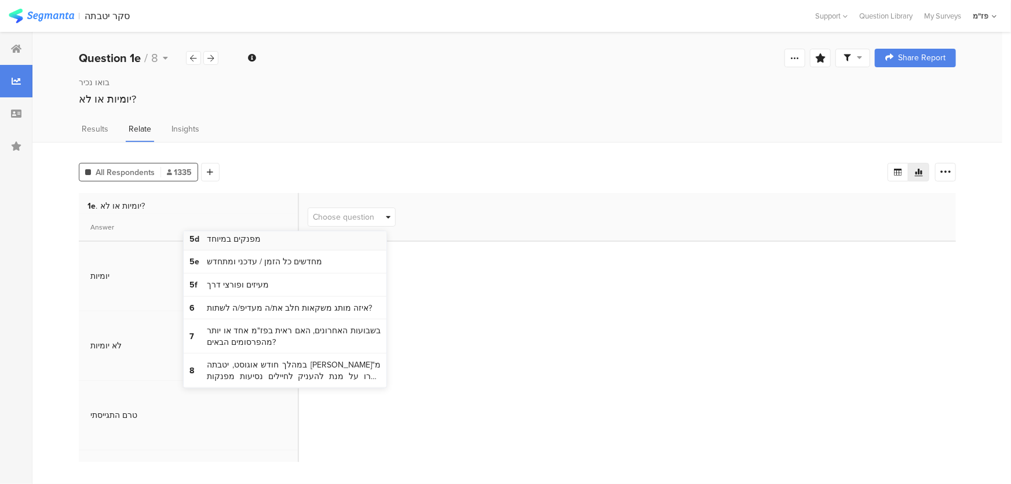
click at [260, 241] on span "5d מפנקים במיוחד" at bounding box center [285, 239] width 203 height 23
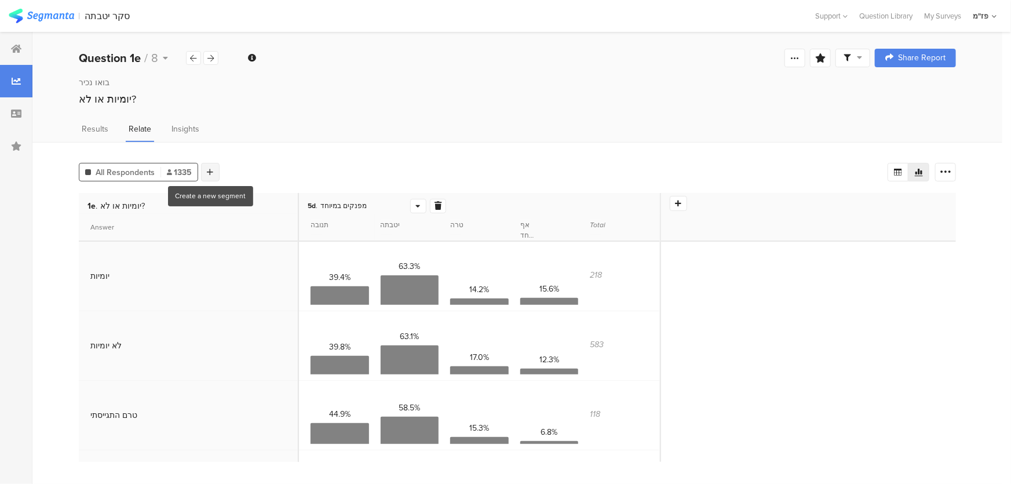
click at [209, 168] on icon at bounding box center [210, 172] width 6 height 8
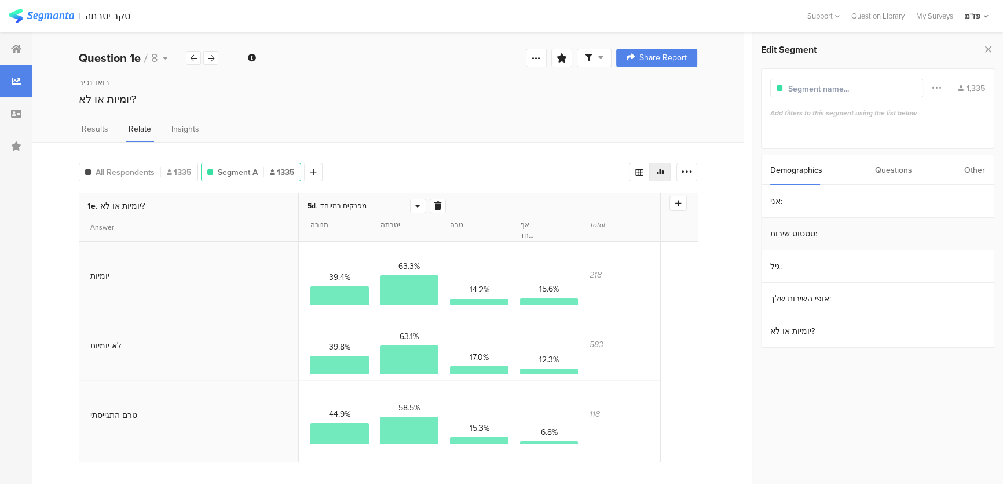
click at [815, 237] on section "סטטוס שירות:" at bounding box center [878, 234] width 232 height 32
click at [797, 220] on div "סדיר" at bounding box center [873, 219] width 196 height 11
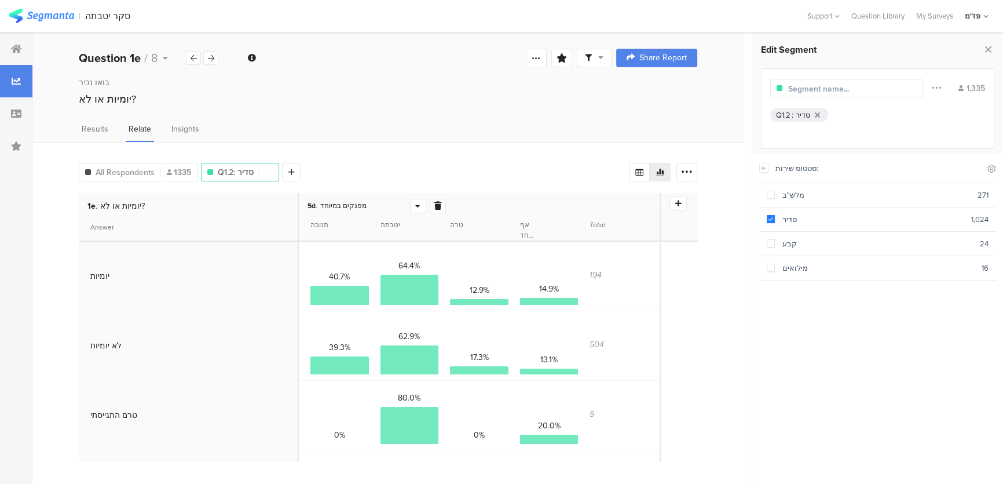
click at [490, 128] on div "Results Relate Insights" at bounding box center [387, 132] width 711 height 19
click at [987, 45] on icon at bounding box center [988, 49] width 12 height 16
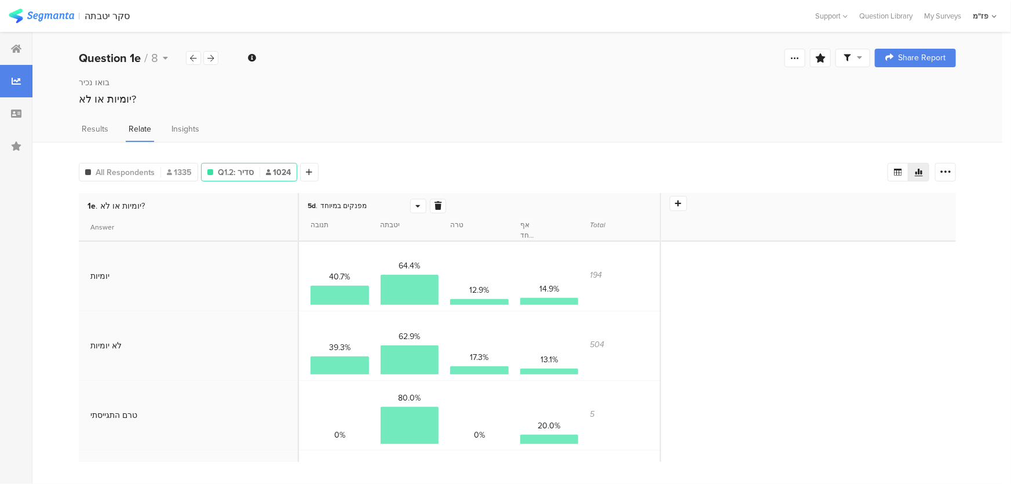
click at [371, 134] on div "Results Relate Insights" at bounding box center [517, 132] width 970 height 19
click at [275, 214] on icon at bounding box center [274, 216] width 24 height 19
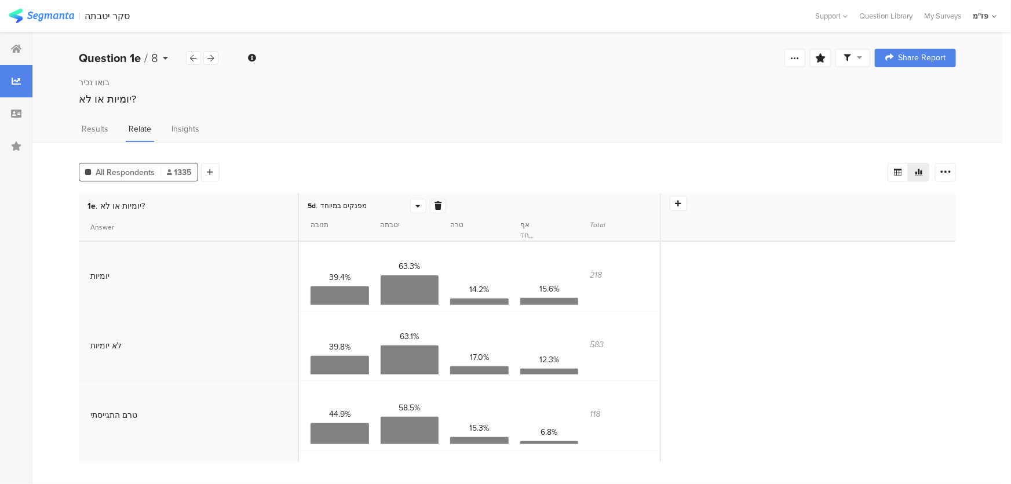
click at [137, 63] on b "Question 1e" at bounding box center [110, 57] width 62 height 17
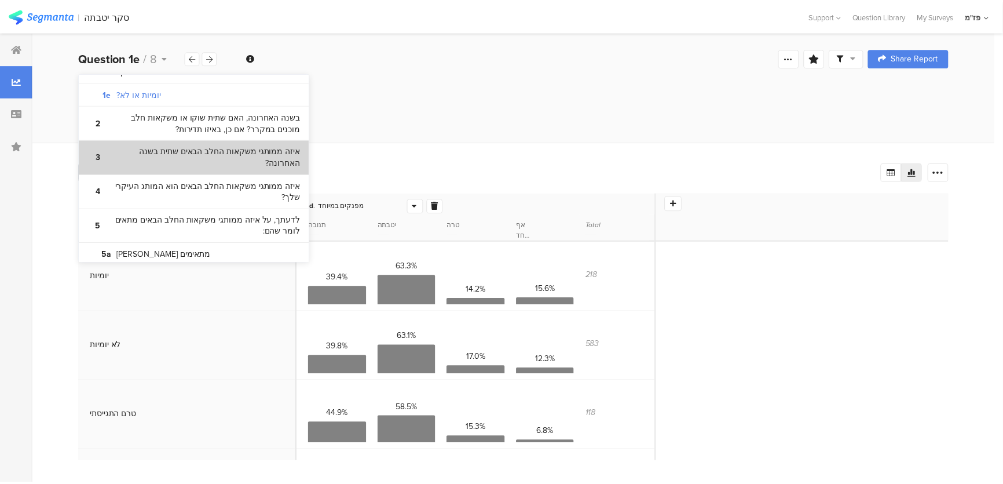
scroll to position [395, 0]
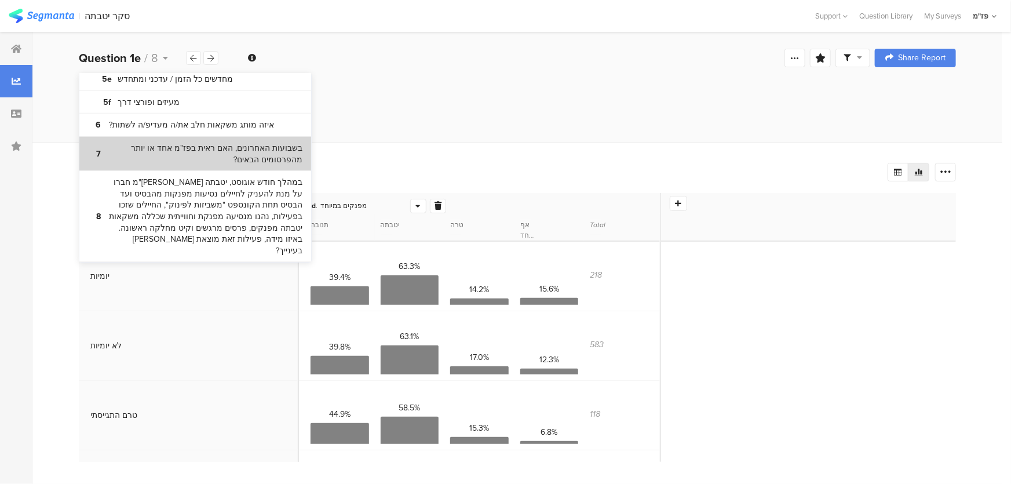
click at [215, 143] on bdi "בשבועות האחרונים, האם ראית בפז"מ אחד או יותר מהפרסומים הבאים?" at bounding box center [205, 154] width 193 height 23
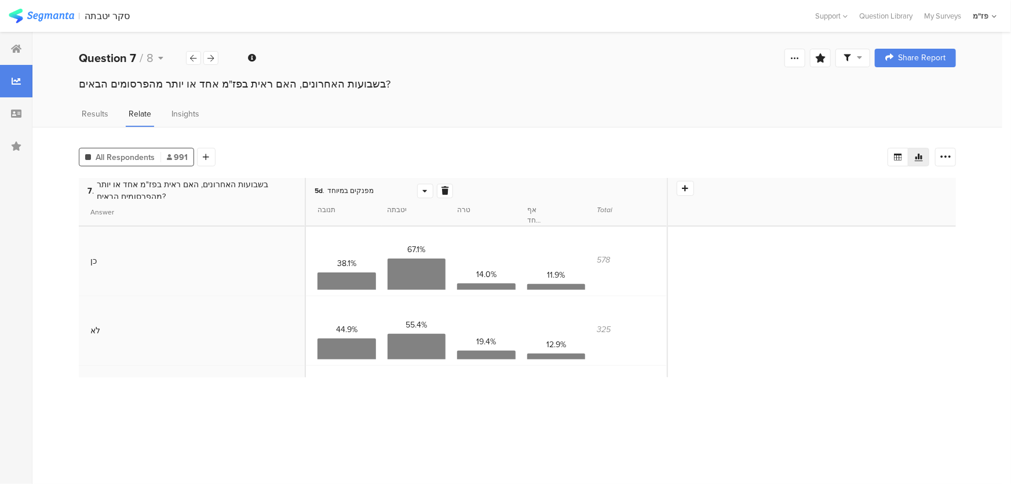
click at [456, 190] on div "5d . מפנקים במיוחד 1a אני: 1b סטטוס שירות: 1c גיל: 1d אופי השירות שלך: 1e יומיו…" at bounding box center [486, 188] width 361 height 21
click at [448, 188] on icon at bounding box center [444, 191] width 7 height 8
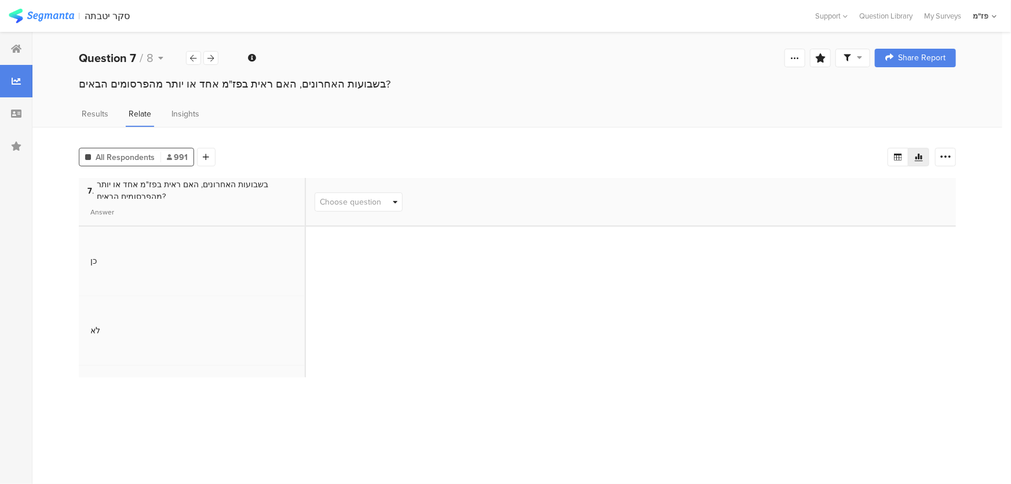
click at [197, 203] on section "Answer" at bounding box center [192, 212] width 214 height 27
click at [103, 111] on span "Results" at bounding box center [95, 114] width 27 height 12
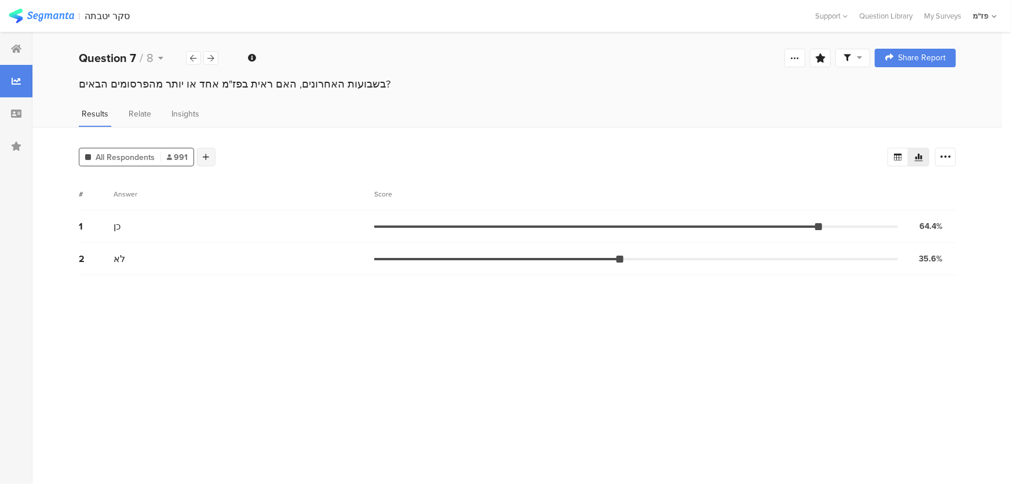
click at [211, 156] on div at bounding box center [206, 157] width 19 height 19
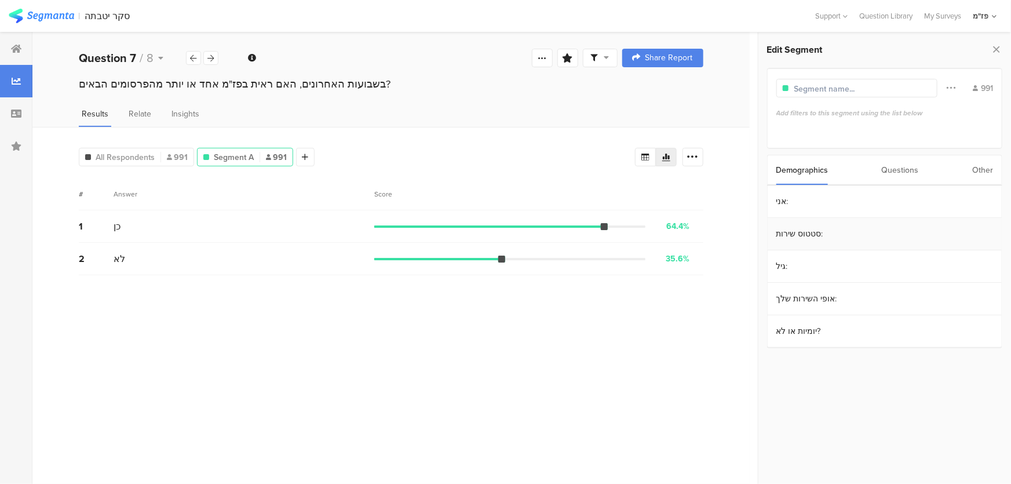
click at [811, 244] on section "סטטוס שירות:" at bounding box center [885, 234] width 234 height 32
click at [813, 219] on div "סדיר" at bounding box center [882, 219] width 203 height 11
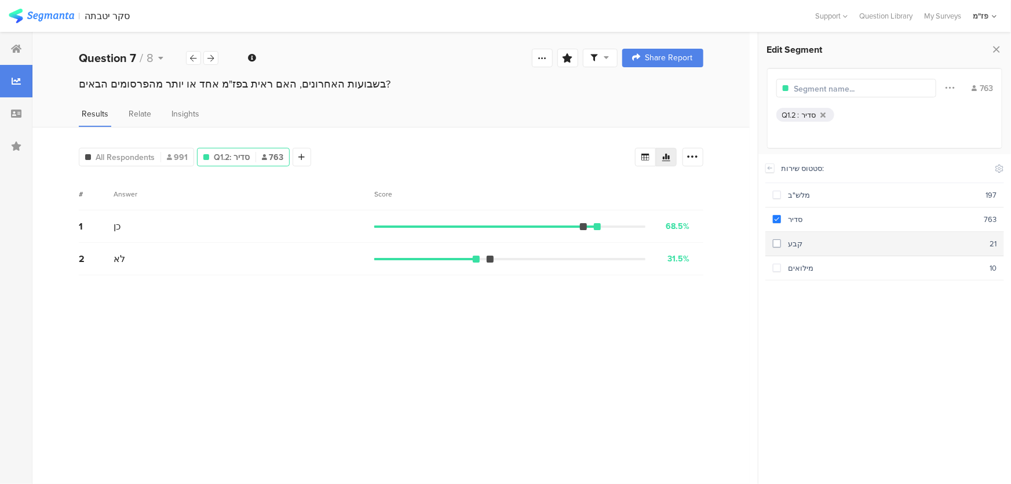
click at [780, 244] on span at bounding box center [777, 243] width 8 height 8
click at [776, 262] on label at bounding box center [777, 268] width 8 height 12
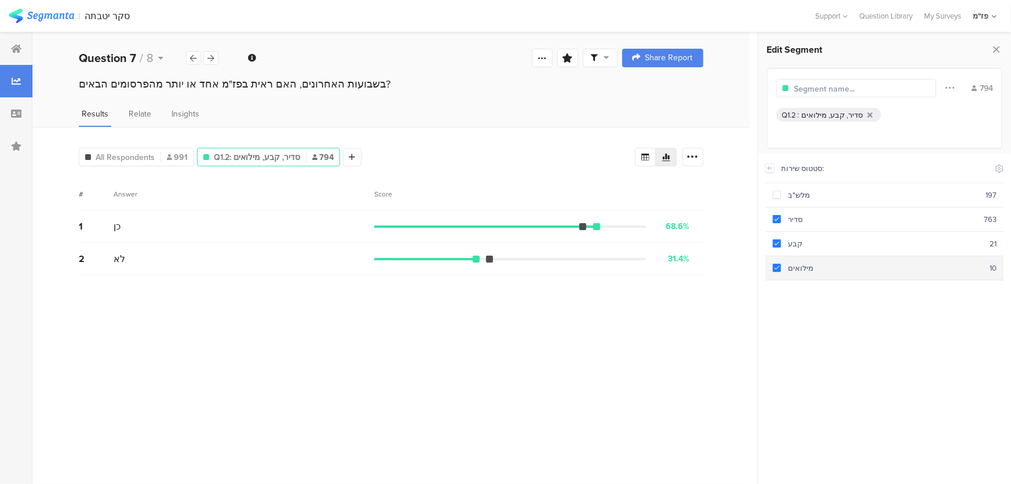
click at [774, 266] on span at bounding box center [777, 268] width 8 height 8
click at [775, 243] on span at bounding box center [777, 243] width 8 height 8
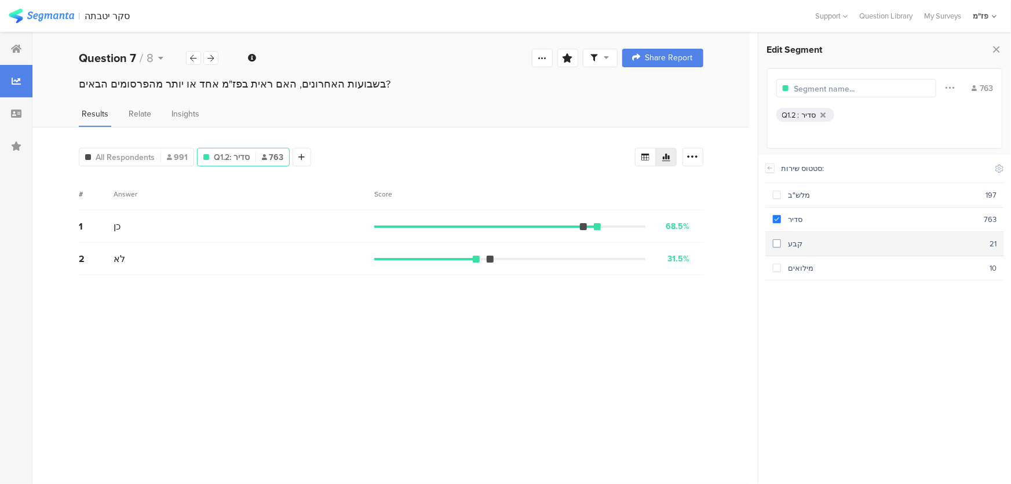
click at [775, 243] on span at bounding box center [777, 243] width 8 height 8
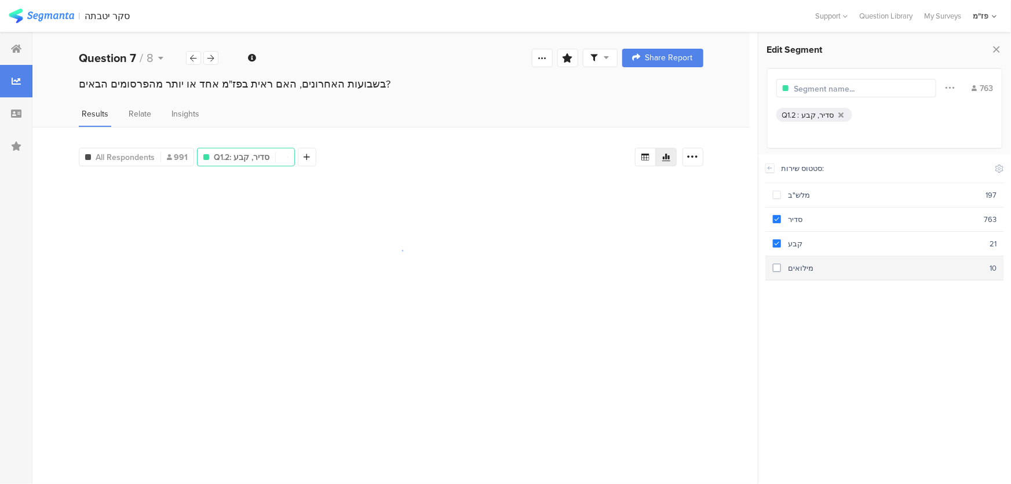
click at [779, 262] on label at bounding box center [777, 268] width 8 height 12
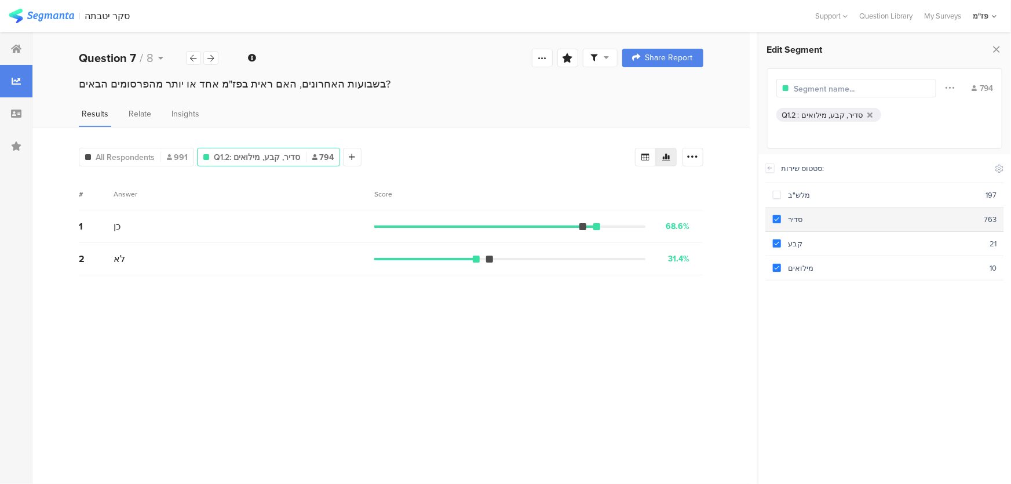
click at [775, 217] on span at bounding box center [777, 219] width 8 height 8
click at [777, 239] on span at bounding box center [777, 243] width 8 height 8
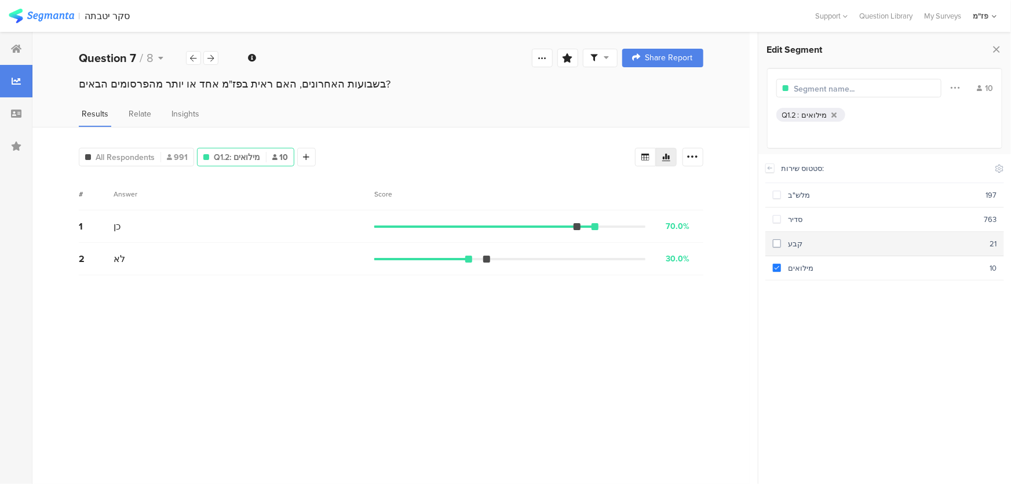
click at [777, 239] on span at bounding box center [777, 243] width 8 height 8
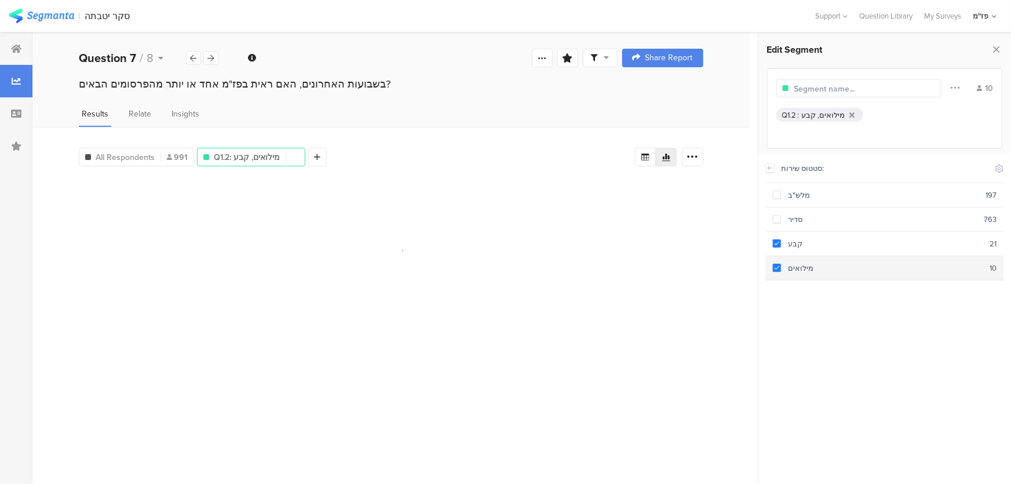
click at [777, 265] on span at bounding box center [777, 268] width 8 height 8
click at [777, 264] on span at bounding box center [777, 268] width 8 height 8
click at [776, 222] on span at bounding box center [777, 220] width 8 height 10
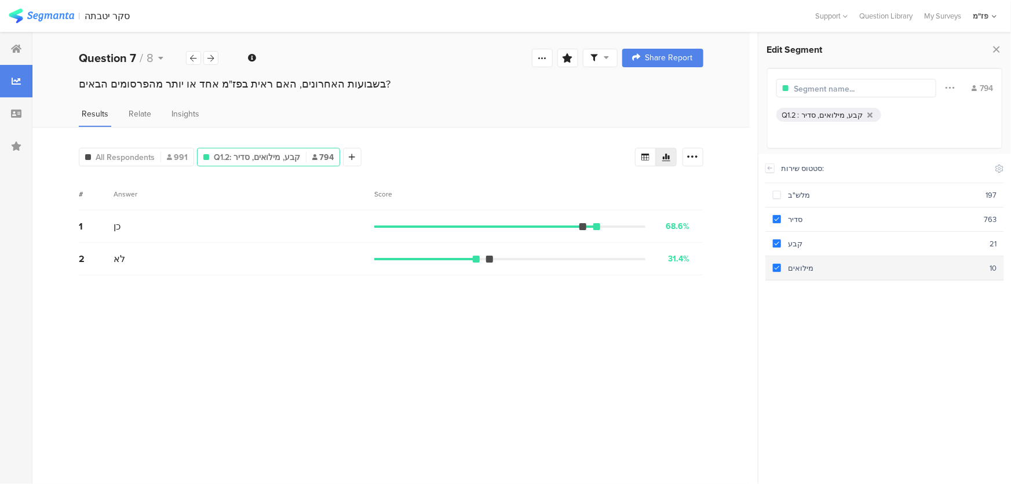
click at [777, 265] on span at bounding box center [777, 268] width 8 height 8
click at [776, 240] on span at bounding box center [777, 243] width 8 height 8
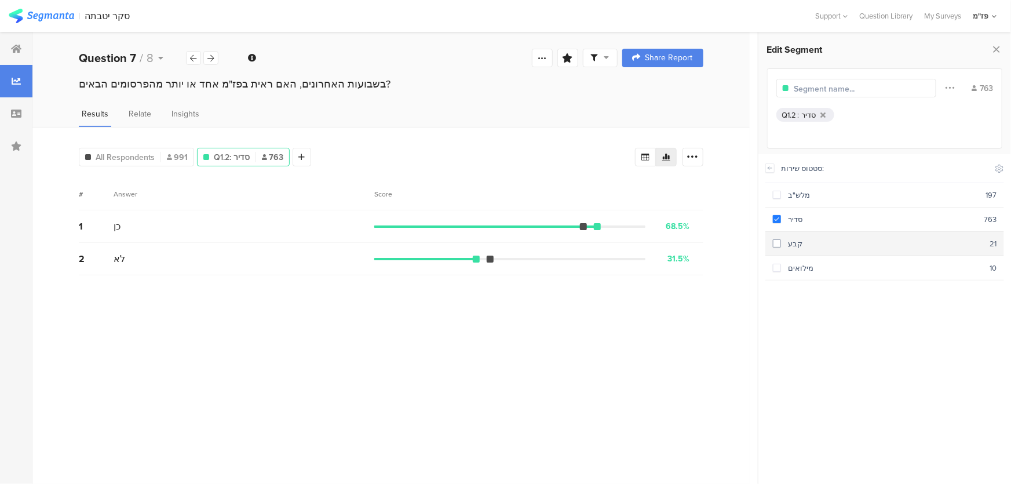
click at [774, 242] on span at bounding box center [777, 243] width 8 height 8
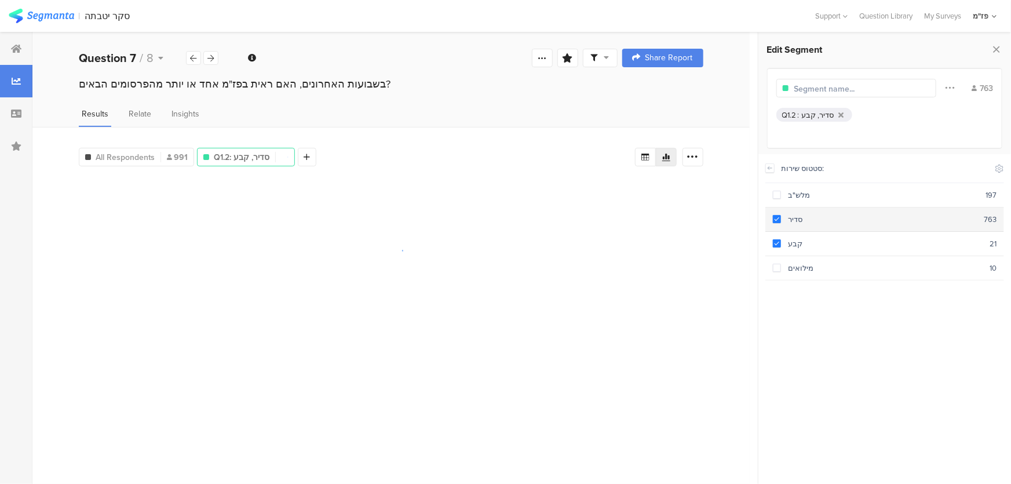
click at [777, 223] on span at bounding box center [777, 220] width 8 height 10
click at [776, 227] on section "סדיר 763" at bounding box center [884, 219] width 239 height 24
click at [776, 224] on section "סדיר 763" at bounding box center [884, 219] width 239 height 24
click at [779, 251] on section "קבע 21" at bounding box center [884, 244] width 239 height 24
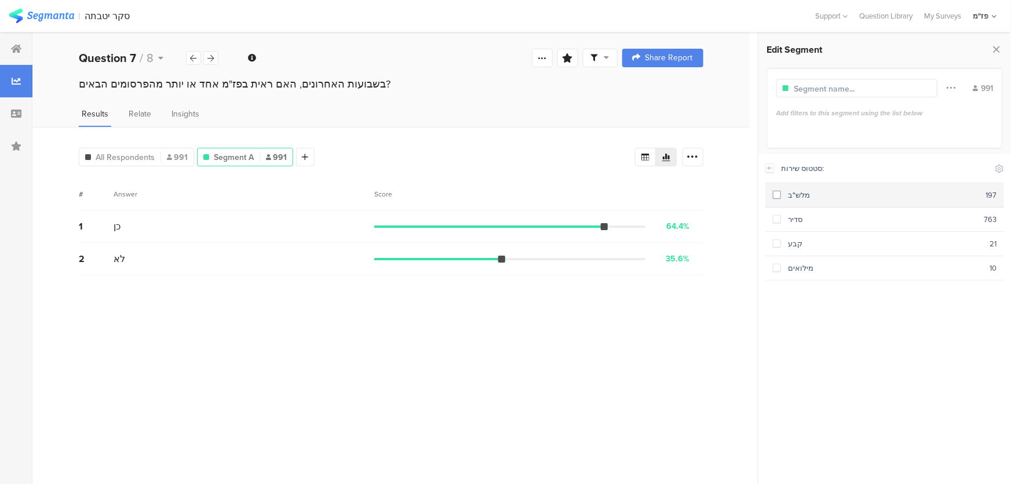
click at [781, 197] on div "מלש"ב" at bounding box center [883, 194] width 204 height 11
click at [777, 198] on span at bounding box center [777, 195] width 8 height 8
click at [777, 232] on section "קבע 21" at bounding box center [884, 244] width 239 height 24
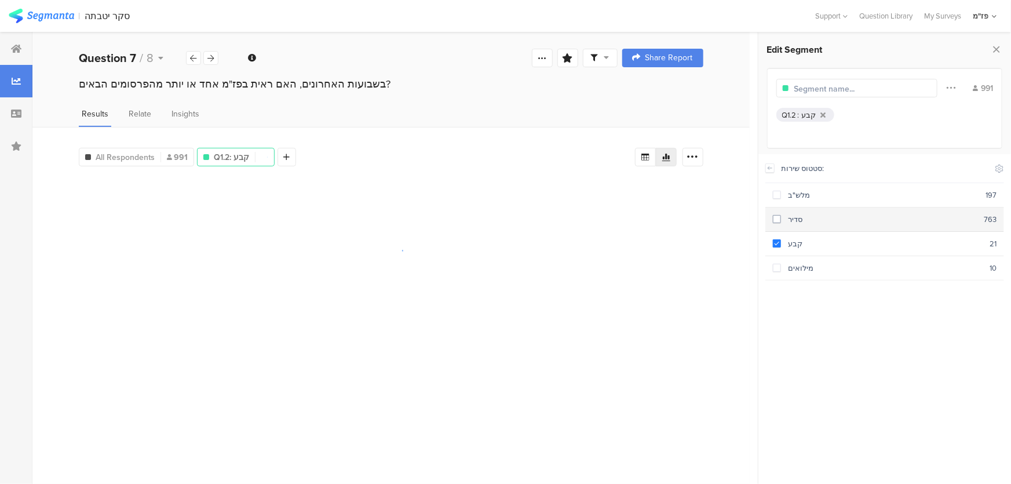
click at [778, 222] on span at bounding box center [777, 220] width 8 height 10
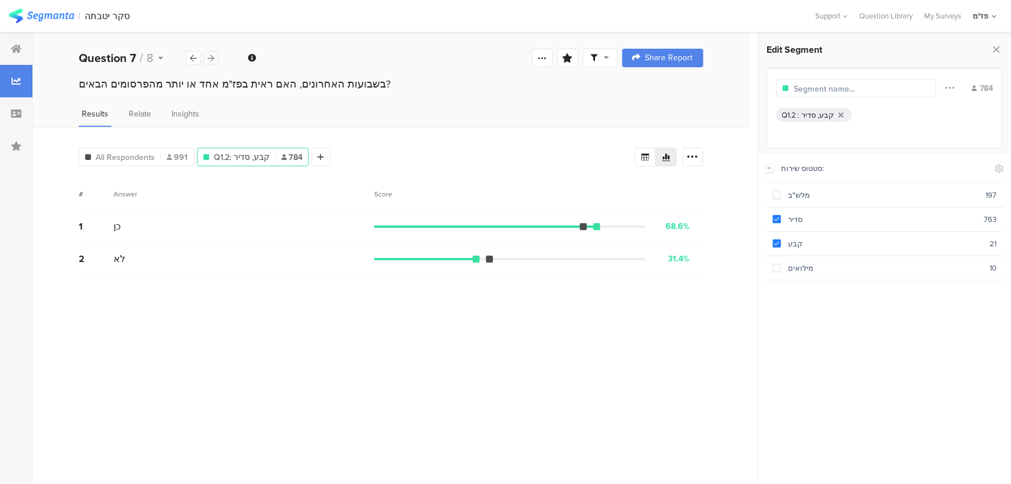
click at [209, 59] on icon at bounding box center [211, 58] width 6 height 8
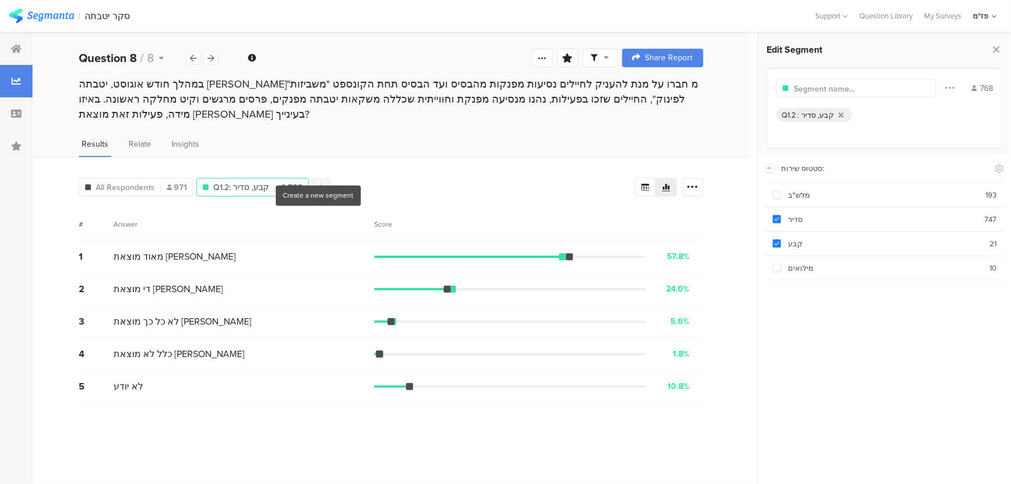
click at [313, 178] on div at bounding box center [321, 187] width 19 height 19
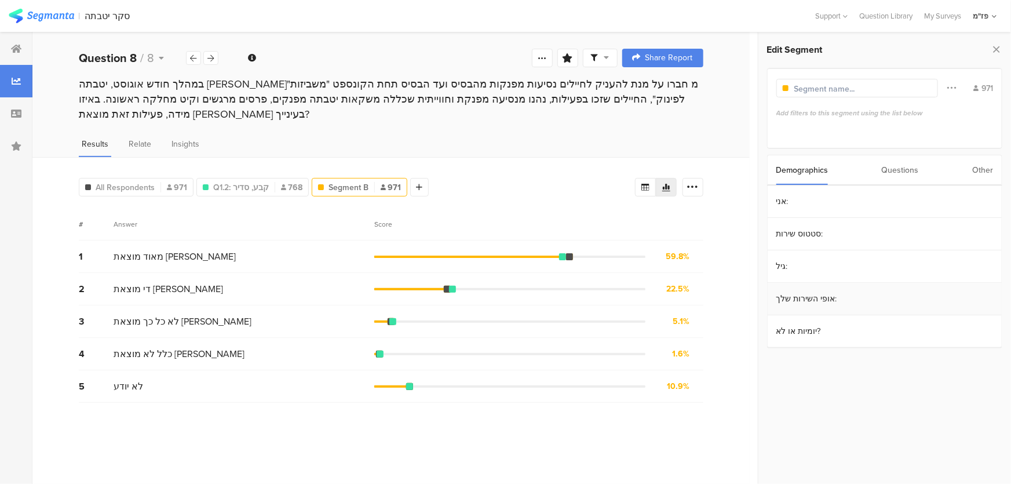
click at [823, 297] on section "אופי השירות שלך:" at bounding box center [885, 299] width 234 height 32
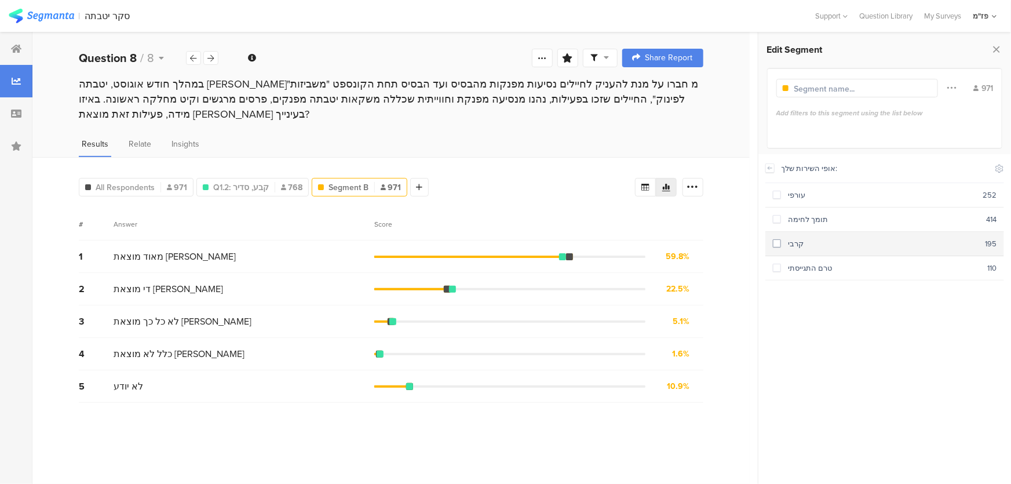
click at [792, 235] on section "קרבי 195" at bounding box center [884, 244] width 239 height 24
click at [791, 244] on div "קרבי" at bounding box center [883, 243] width 204 height 11
click at [792, 219] on div "תומך לחימה" at bounding box center [883, 219] width 205 height 11
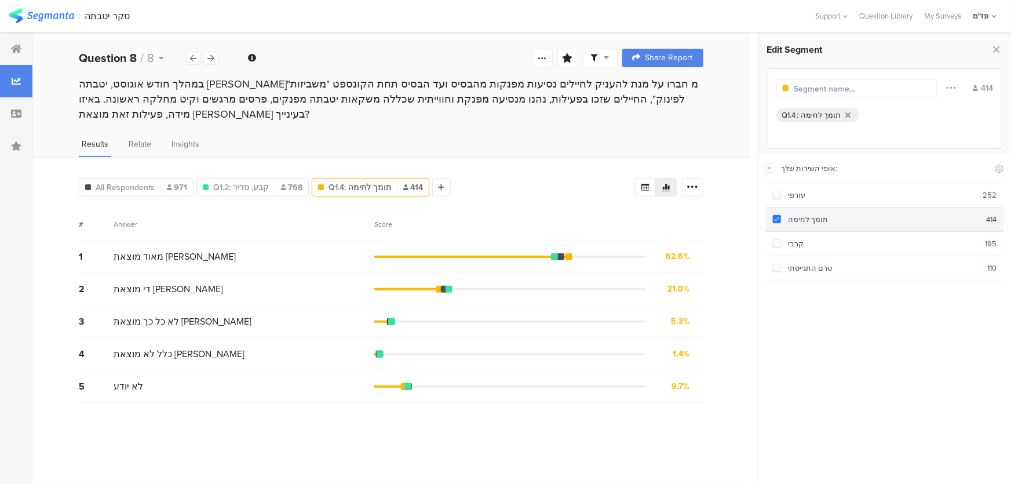
click at [792, 219] on div "תומך לחימה" at bounding box center [883, 219] width 205 height 11
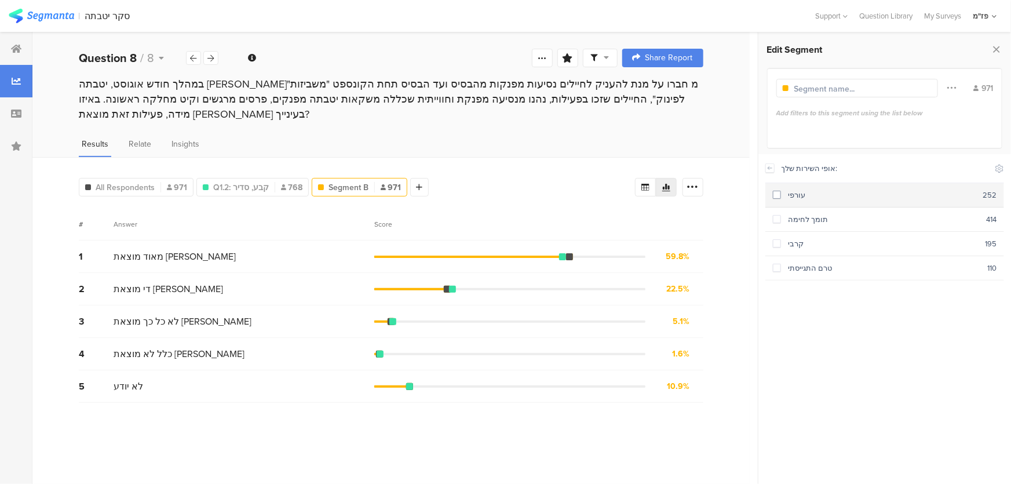
click at [794, 199] on section "עורפי 252" at bounding box center [884, 195] width 239 height 24
click at [768, 170] on icon at bounding box center [770, 167] width 8 height 9
click at [171, 138] on span "Insights" at bounding box center [185, 144] width 28 height 12
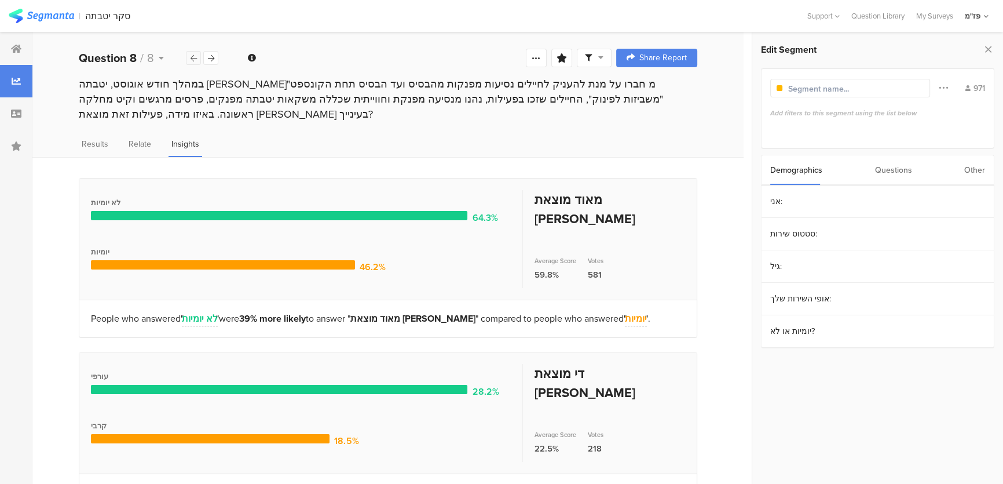
click at [193, 59] on icon at bounding box center [194, 58] width 6 height 8
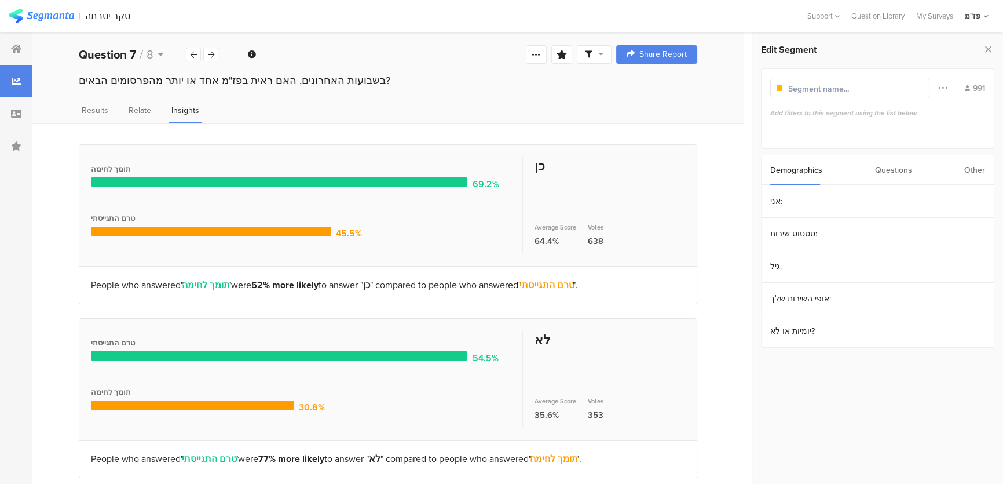
scroll to position [4, 0]
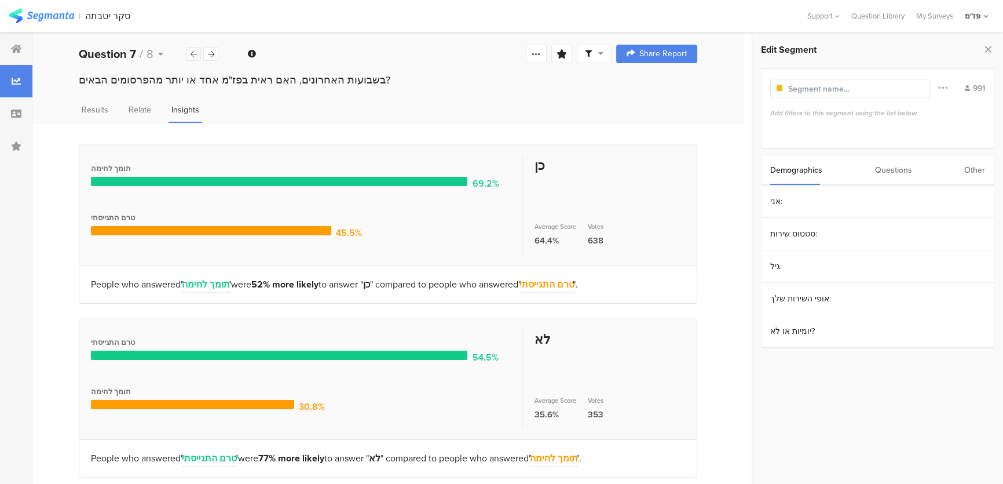
click at [191, 52] on icon at bounding box center [194, 54] width 6 height 8
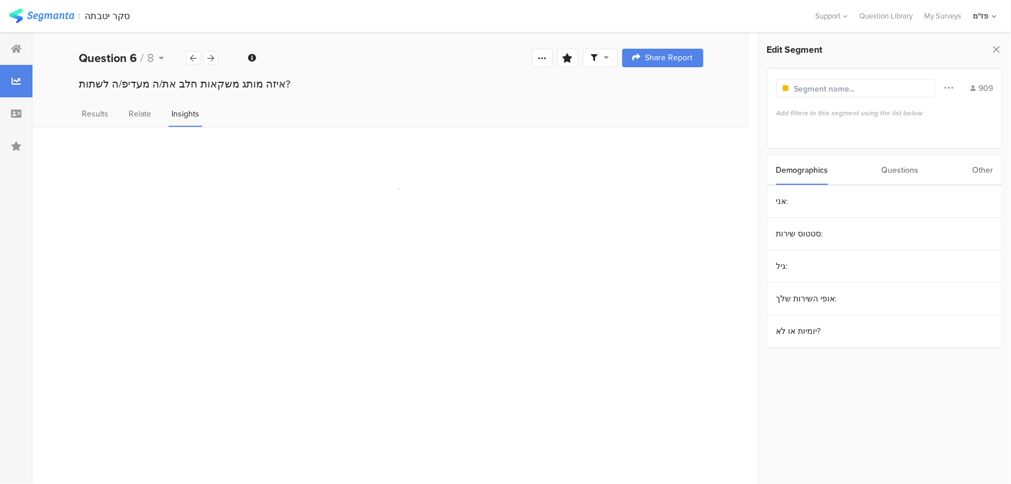
click at [103, 103] on div "איזה מותג משקאות חלב את/ה מעדיפ/ה לשתות?" at bounding box center [390, 94] width 717 height 37
click at [100, 104] on div "איזה מותג משקאות חלב את/ה מעדיפ/ה לשתות?" at bounding box center [390, 94] width 717 height 37
click at [96, 111] on span "Results" at bounding box center [95, 114] width 27 height 12
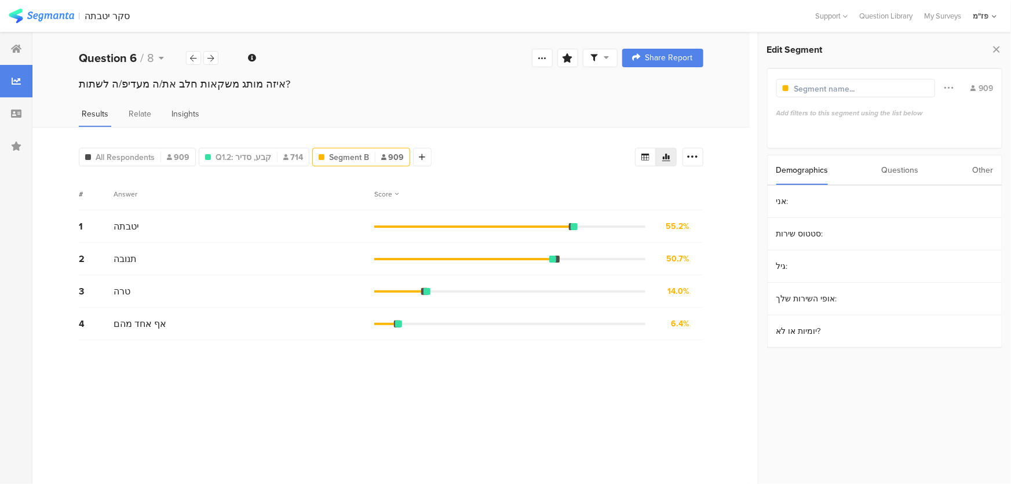
click at [180, 113] on span "Insights" at bounding box center [185, 114] width 28 height 12
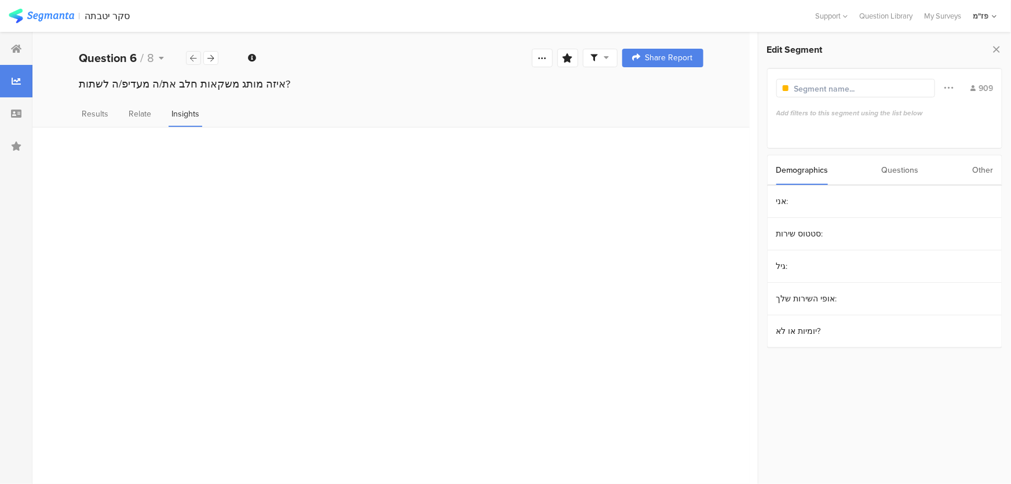
click at [188, 61] on div at bounding box center [193, 58] width 15 height 14
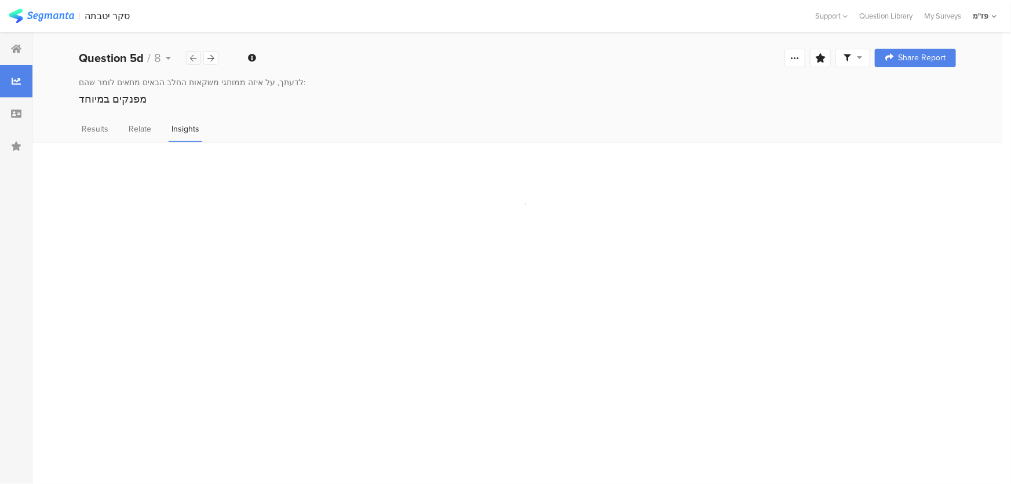
click at [195, 63] on div at bounding box center [193, 58] width 15 height 14
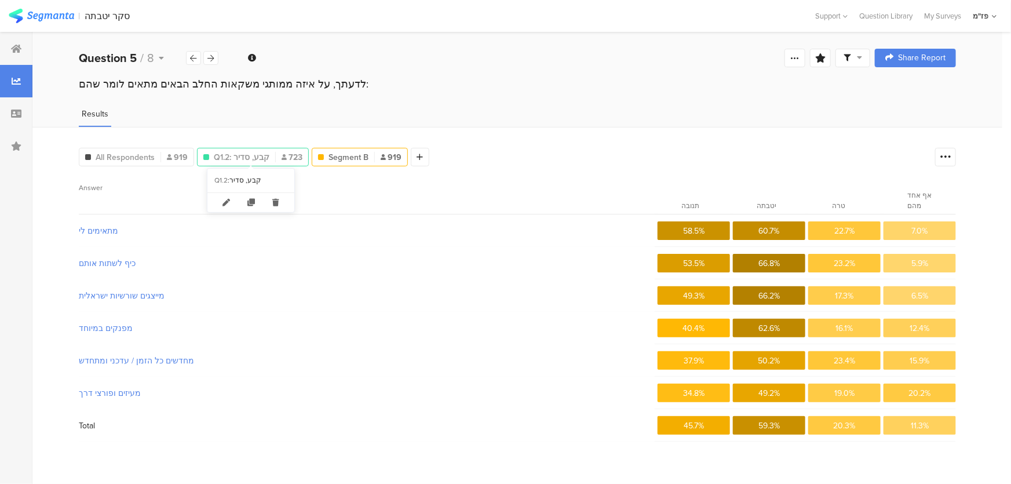
click at [277, 154] on div "Q1.2: קבע, סדיר 723" at bounding box center [253, 157] width 111 height 12
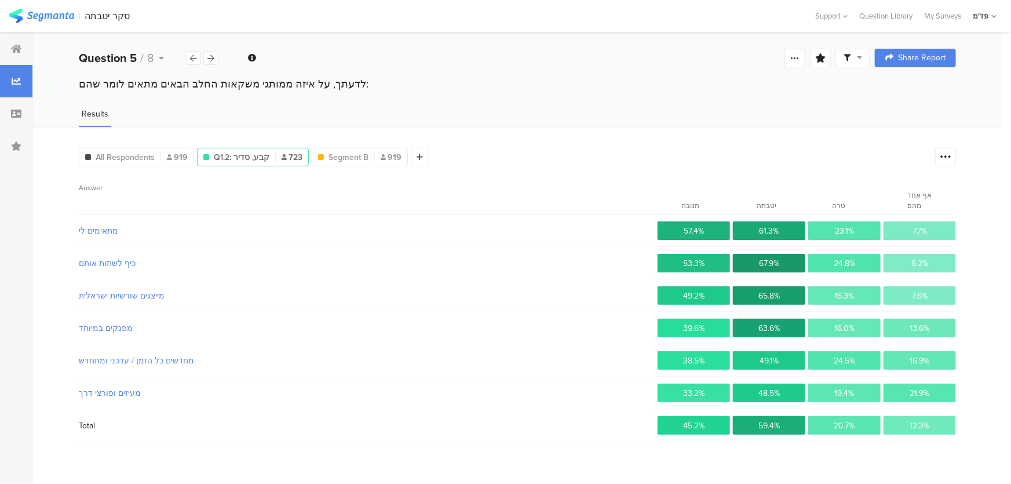
click at [272, 155] on div "Q1.2: קבע, סדיר 723" at bounding box center [253, 157] width 111 height 12
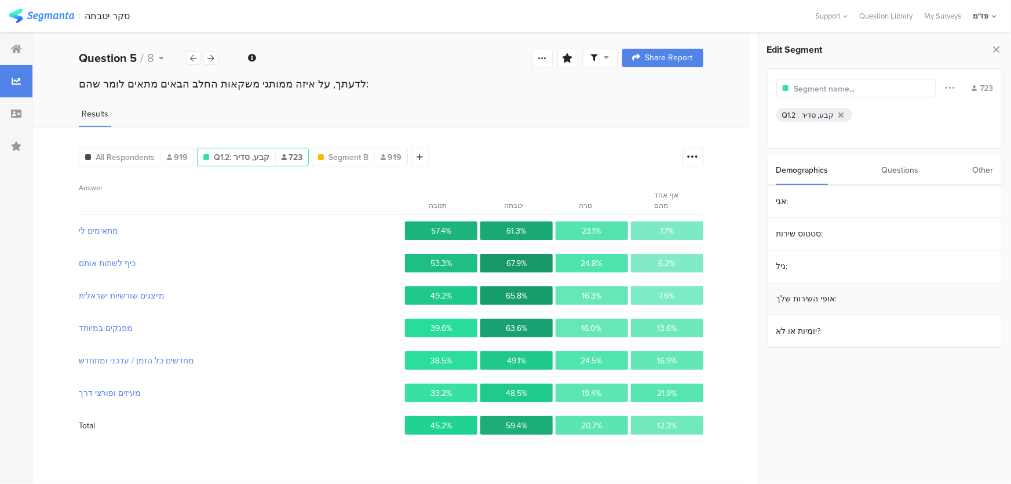
click at [799, 303] on section "אופי השירות שלך:" at bounding box center [885, 299] width 234 height 32
click at [226, 200] on icon at bounding box center [226, 202] width 25 height 19
click at [762, 169] on section "אופי השירות שלך: Include Respondents עורפי 232 תומך לחימה 390 קרבי 192 טרם התגי…" at bounding box center [884, 319] width 253 height 330
click at [772, 168] on icon at bounding box center [770, 167] width 8 height 9
click at [232, 198] on icon at bounding box center [226, 202] width 25 height 19
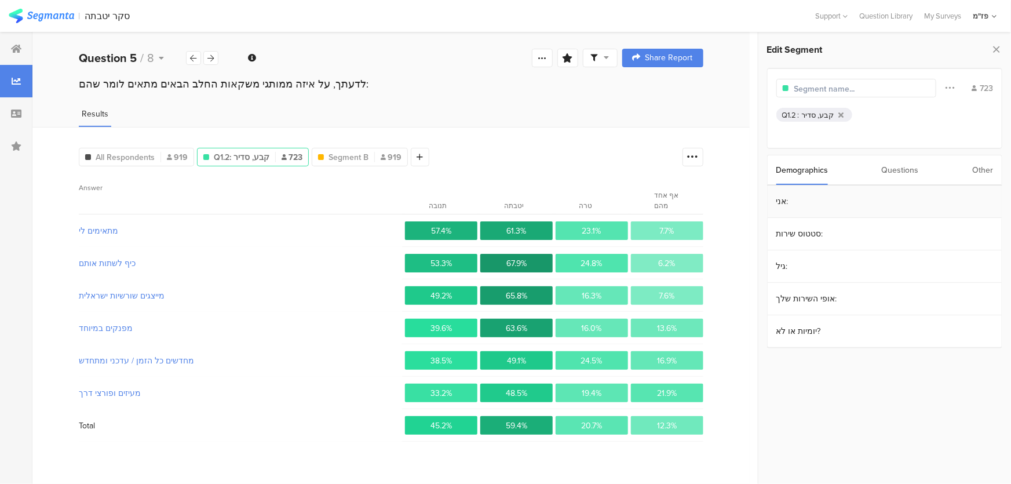
click at [854, 203] on section "אני:" at bounding box center [885, 201] width 234 height 32
drag, startPoint x: 774, startPoint y: 164, endPoint x: 770, endPoint y: 169, distance: 6.3
click at [770, 169] on div at bounding box center [769, 167] width 9 height 9
click at [770, 169] on div "Demographics Questions Other" at bounding box center [884, 170] width 235 height 31
click at [803, 297] on section "אופי השירות שלך:" at bounding box center [885, 299] width 234 height 32
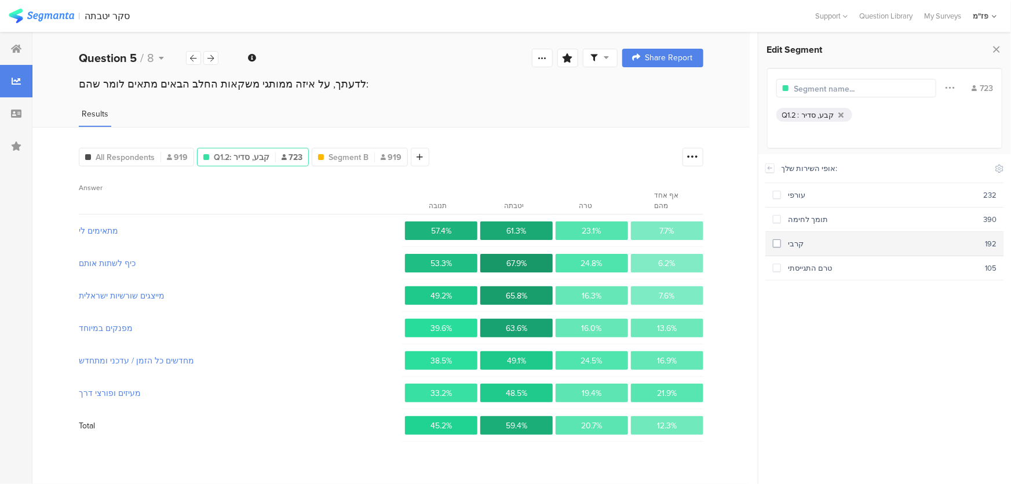
click at [776, 242] on span at bounding box center [777, 243] width 8 height 8
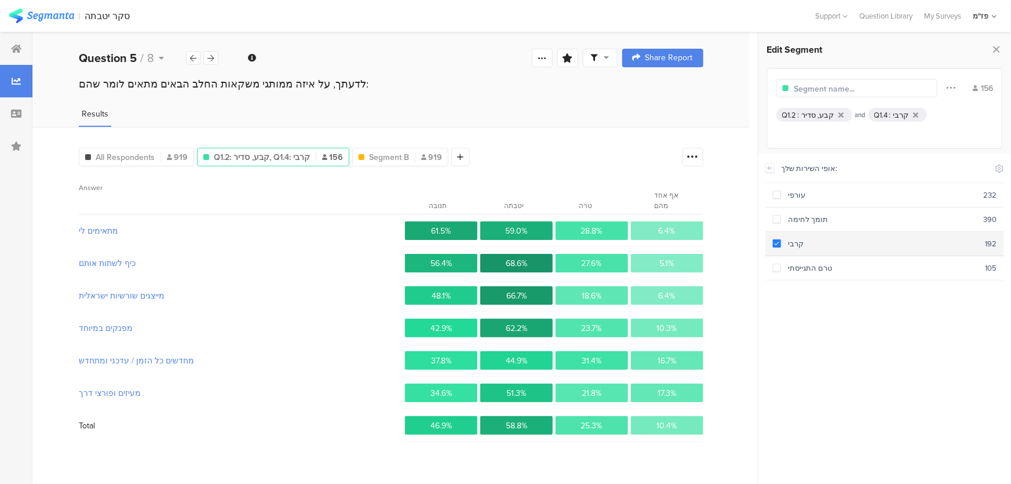
click at [776, 242] on span at bounding box center [777, 243] width 8 height 8
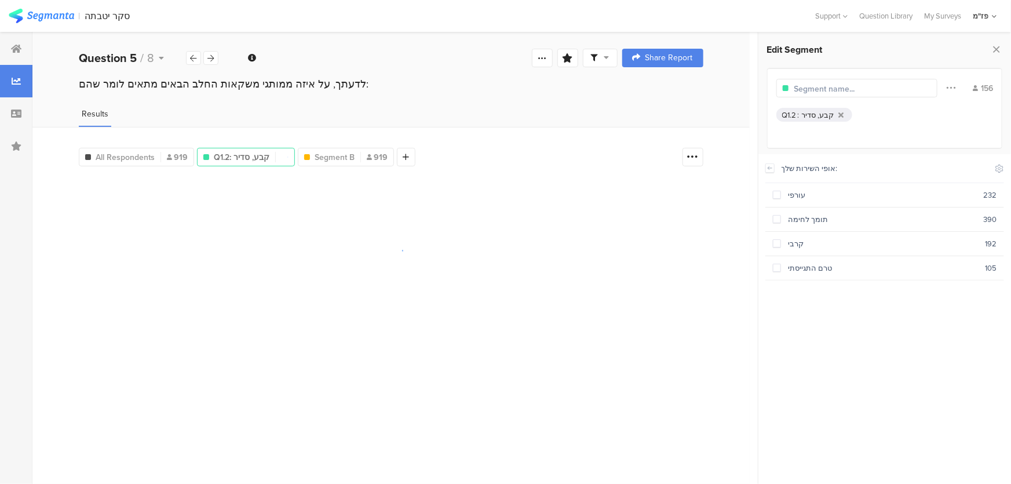
click at [774, 160] on div at bounding box center [769, 168] width 9 height 28
click at [770, 166] on icon at bounding box center [770, 167] width 8 height 9
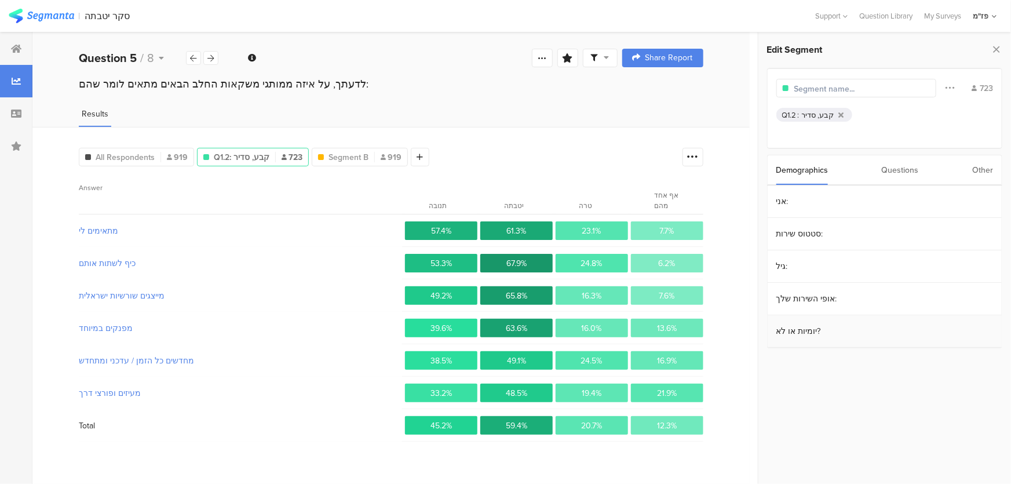
click at [782, 320] on section "יומיות או לא?" at bounding box center [885, 331] width 234 height 32
